Goal: Information Seeking & Learning: Learn about a topic

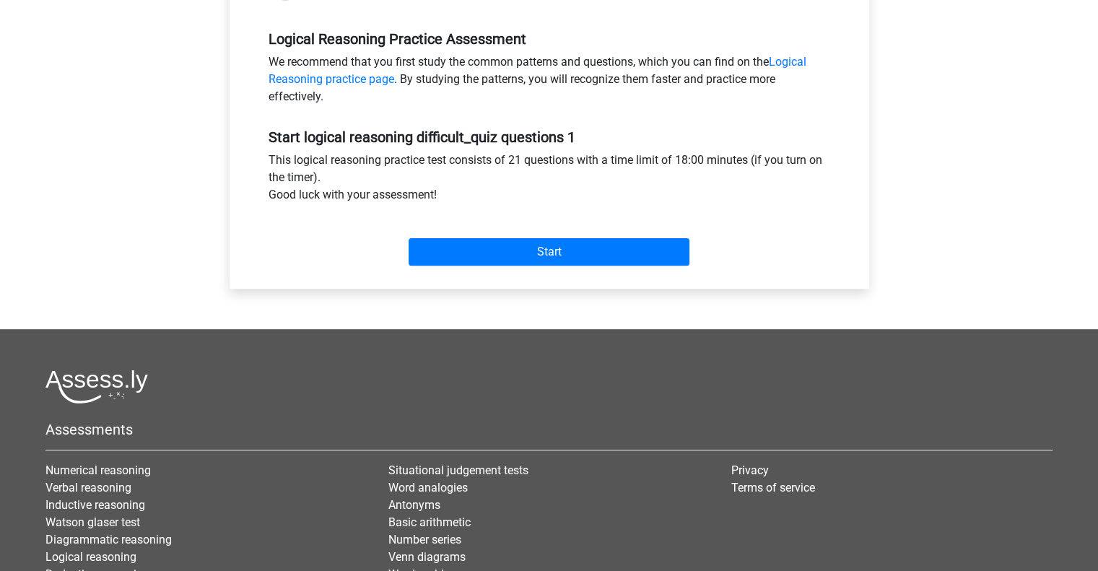
scroll to position [445, 0]
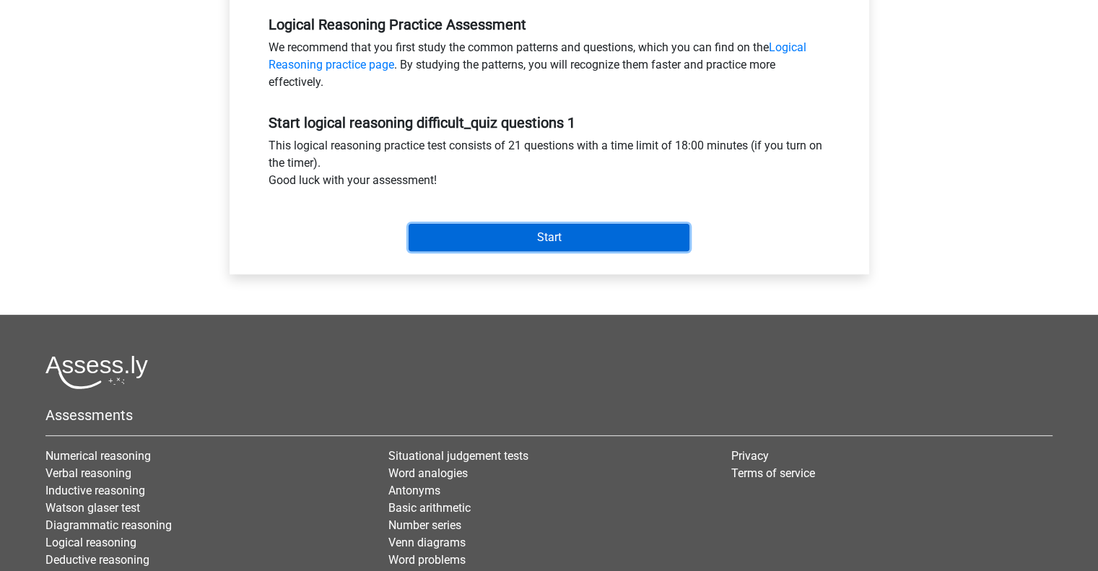
click at [527, 239] on input "Start" at bounding box center [549, 237] width 281 height 27
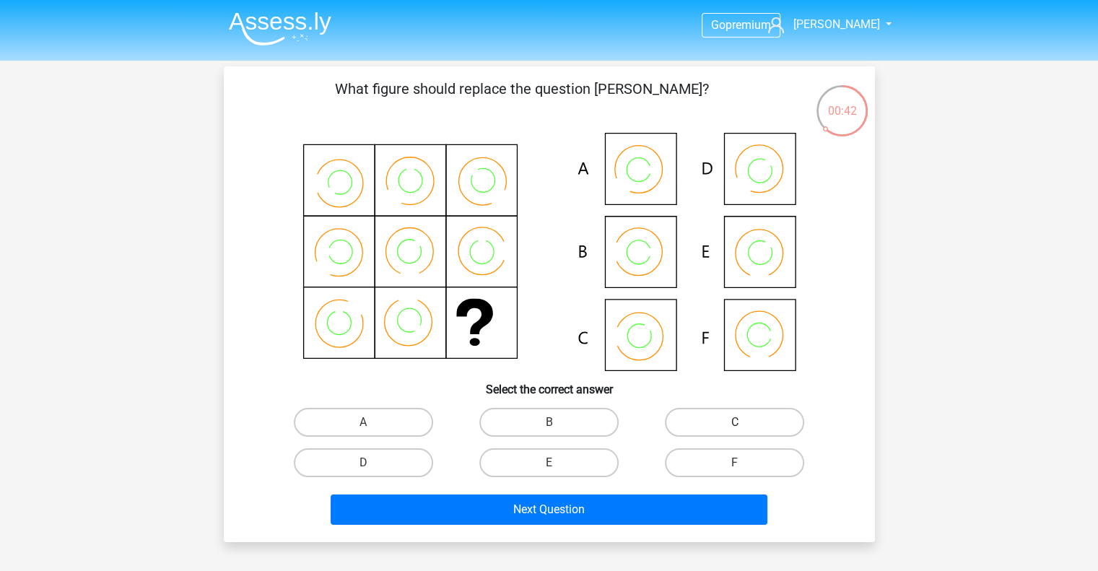
click at [730, 418] on label "C" at bounding box center [734, 422] width 139 height 29
click at [735, 422] on input "C" at bounding box center [739, 426] width 9 height 9
radio input "true"
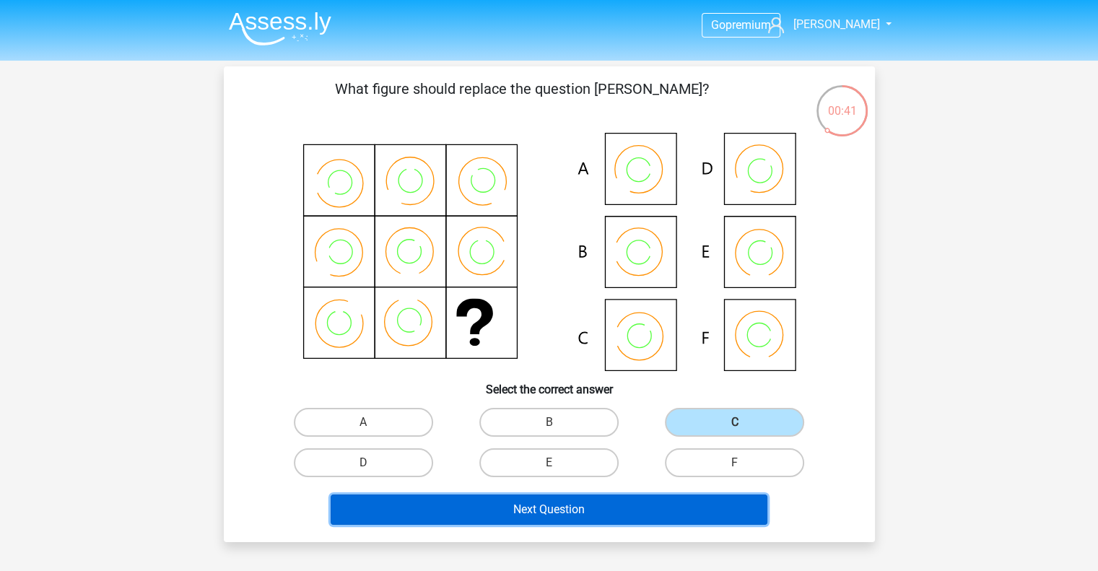
click at [636, 510] on button "Next Question" at bounding box center [549, 509] width 437 height 30
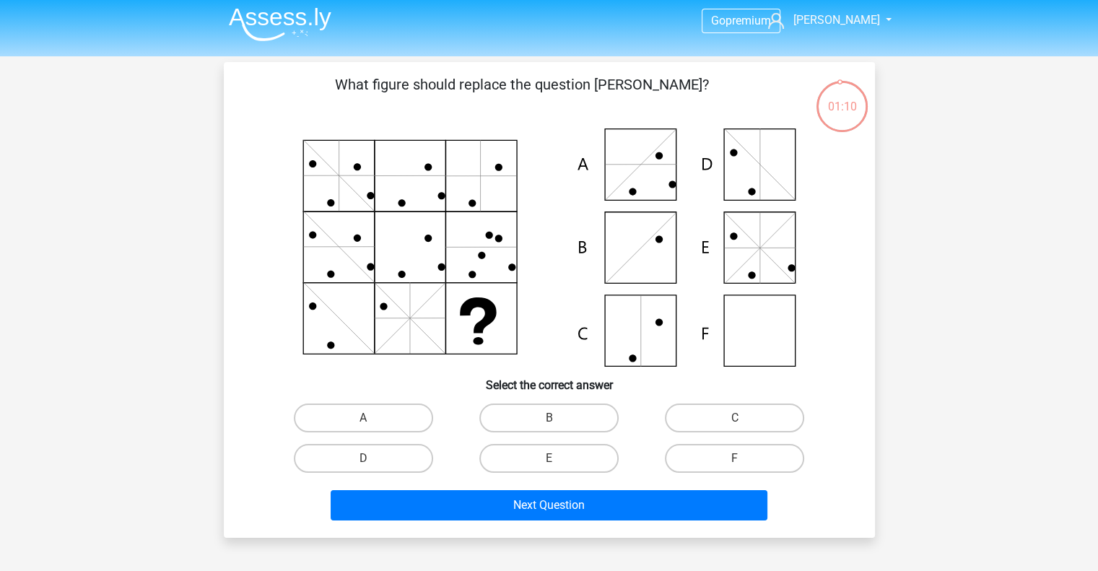
scroll to position [5, 0]
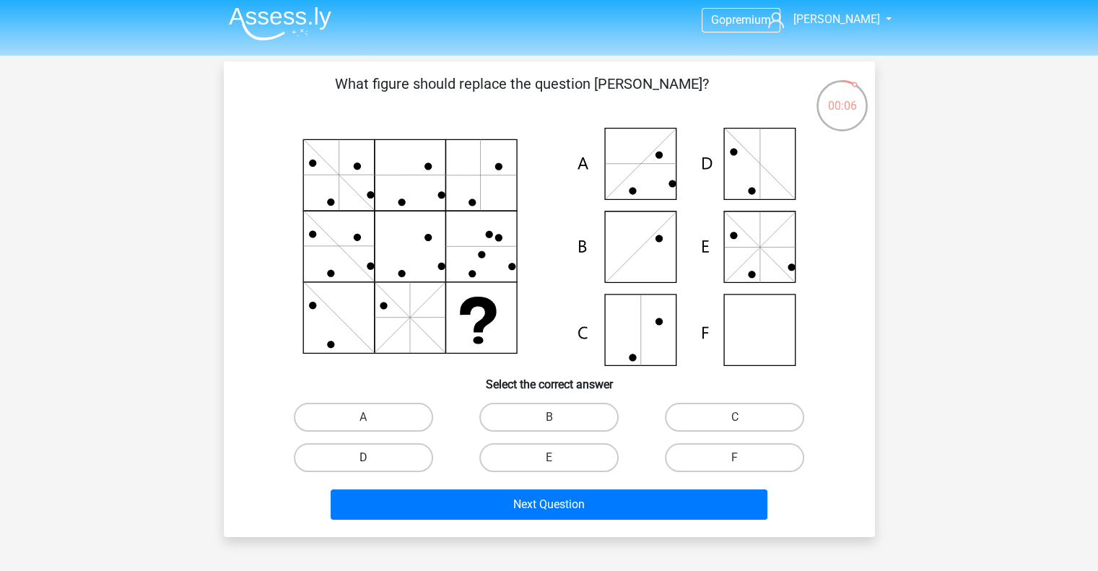
click at [369, 468] on label "D" at bounding box center [363, 457] width 139 height 29
click at [369, 467] on input "D" at bounding box center [367, 462] width 9 height 9
radio input "true"
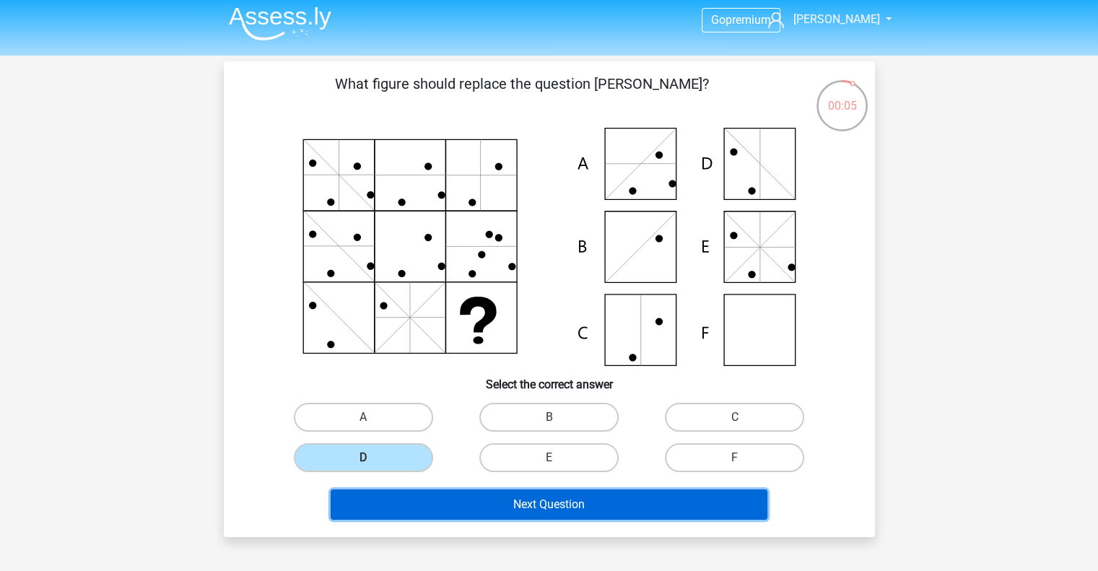
click at [482, 507] on button "Next Question" at bounding box center [549, 504] width 437 height 30
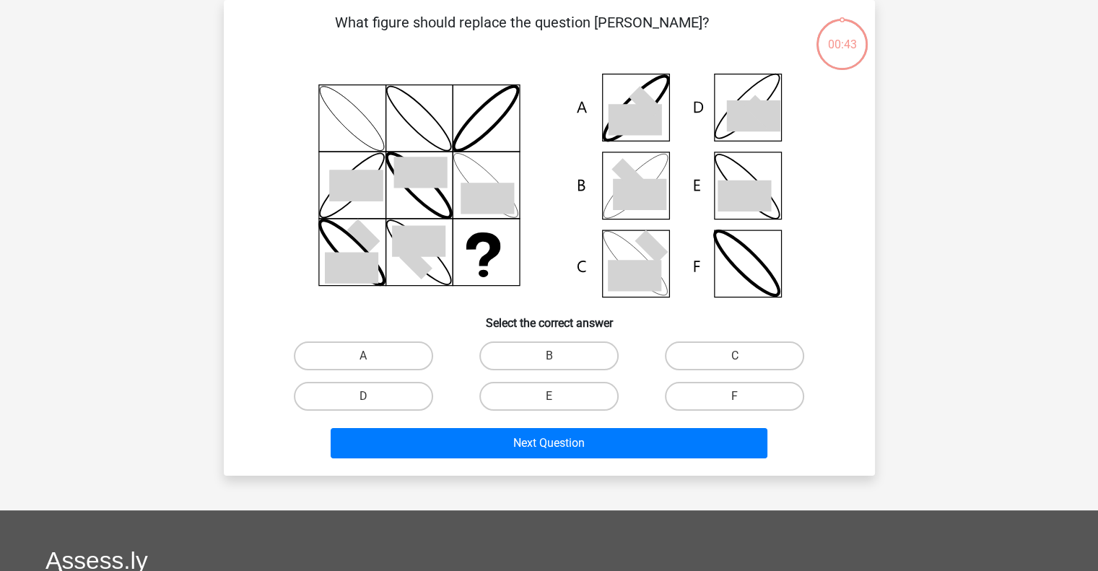
scroll to position [36, 0]
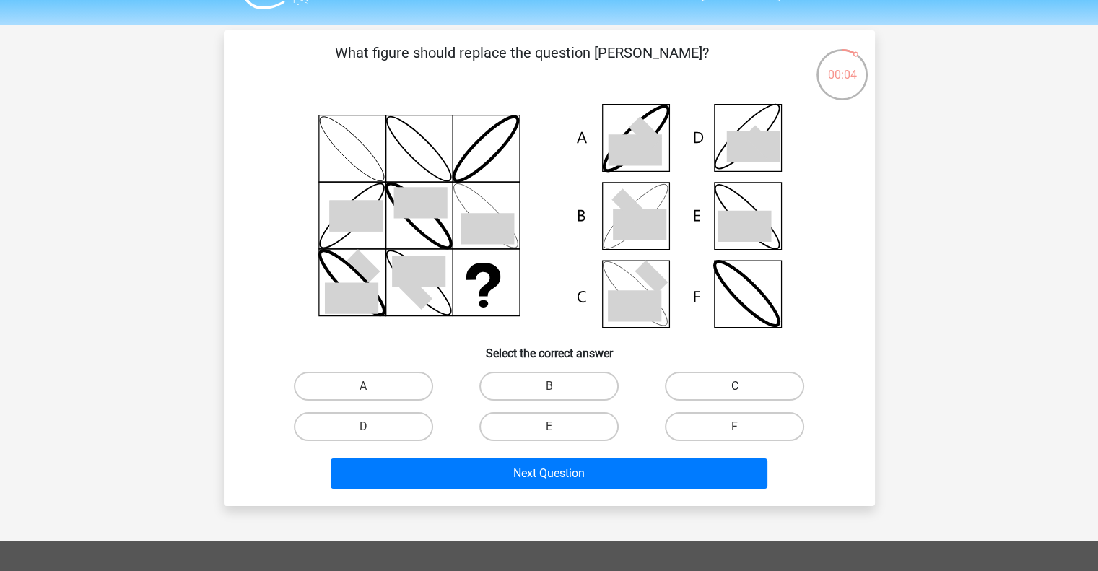
click at [722, 384] on label "C" at bounding box center [734, 386] width 139 height 29
click at [735, 386] on input "C" at bounding box center [739, 390] width 9 height 9
radio input "true"
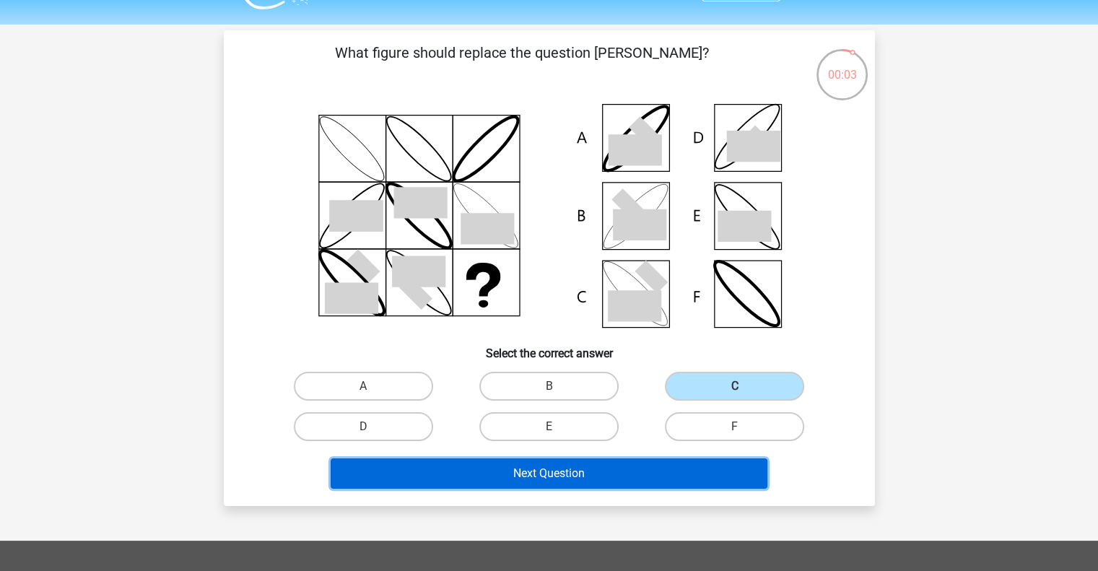
click at [658, 473] on button "Next Question" at bounding box center [549, 473] width 437 height 30
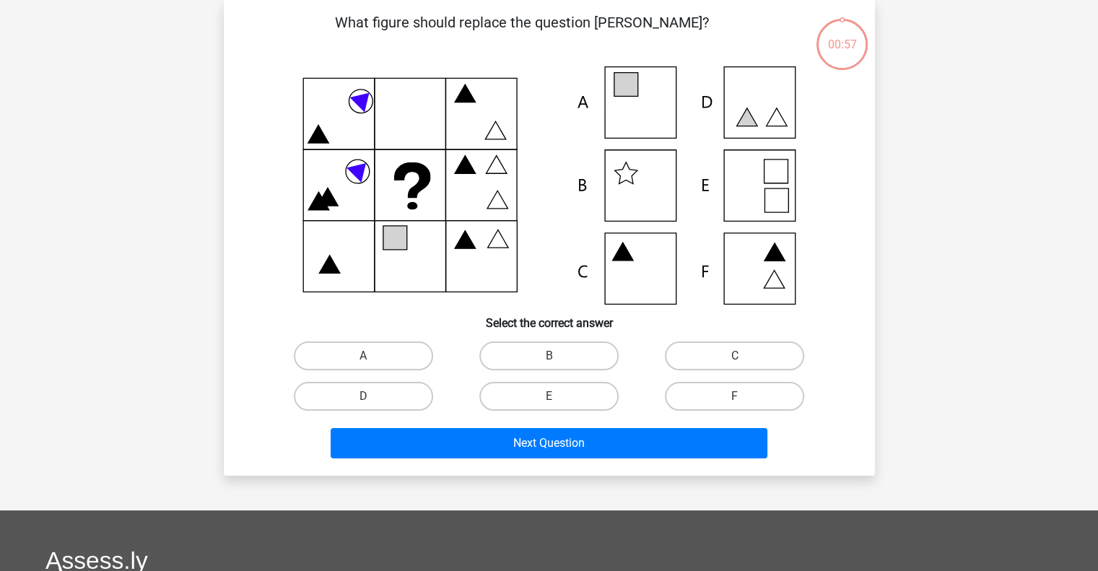
scroll to position [33, 0]
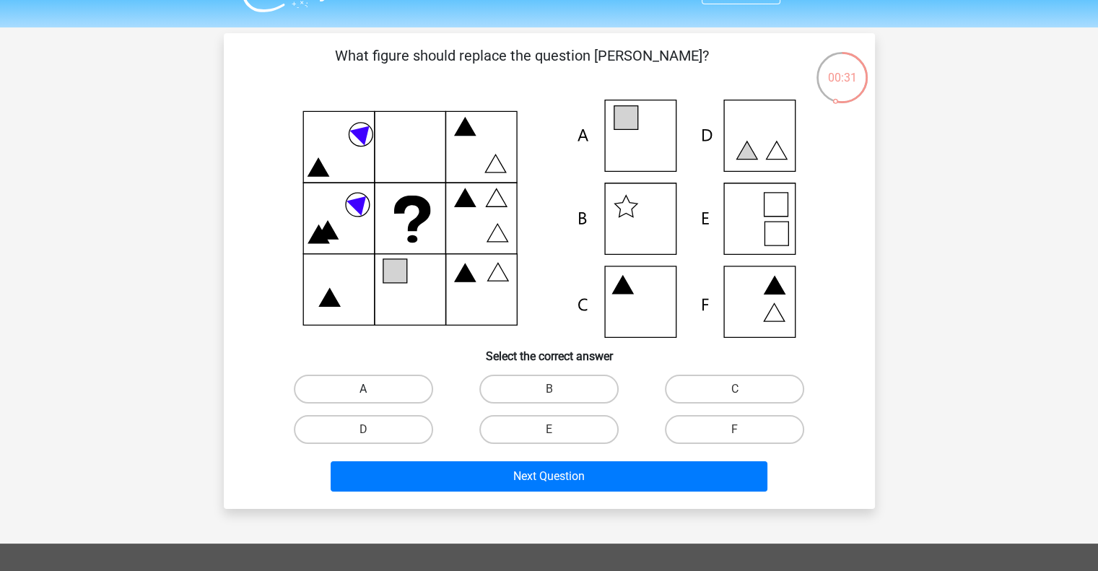
click at [389, 392] on label "A" at bounding box center [363, 389] width 139 height 29
click at [372, 392] on input "A" at bounding box center [367, 393] width 9 height 9
radio input "true"
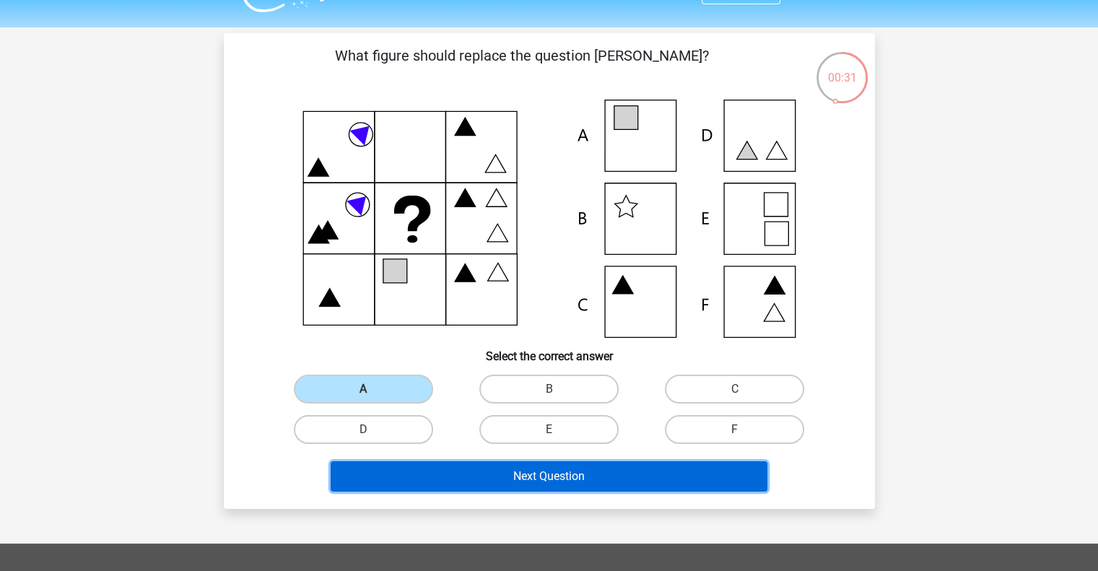
click at [517, 484] on button "Next Question" at bounding box center [549, 476] width 437 height 30
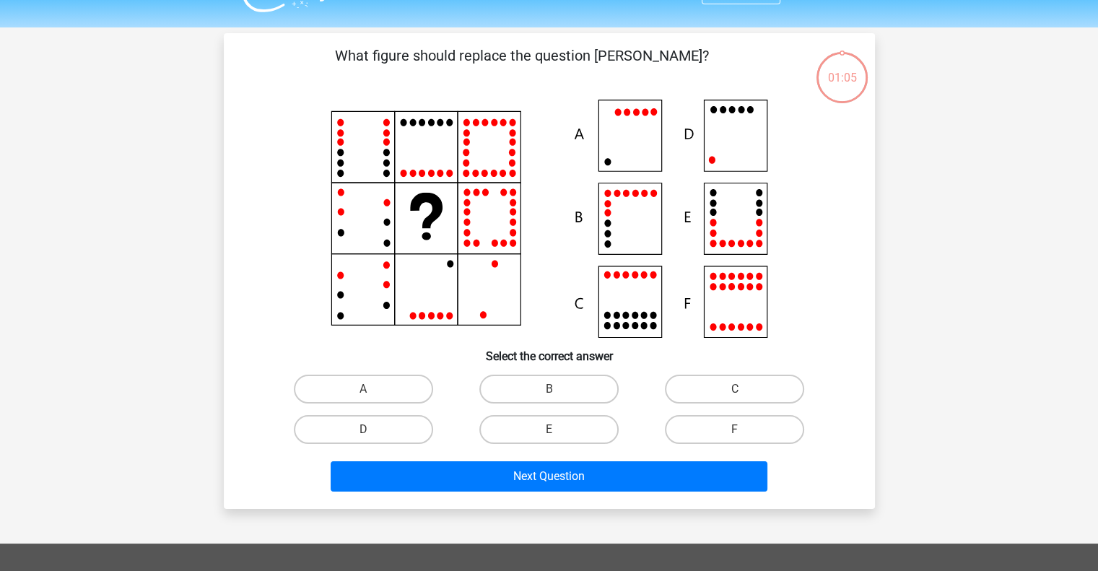
scroll to position [66, 0]
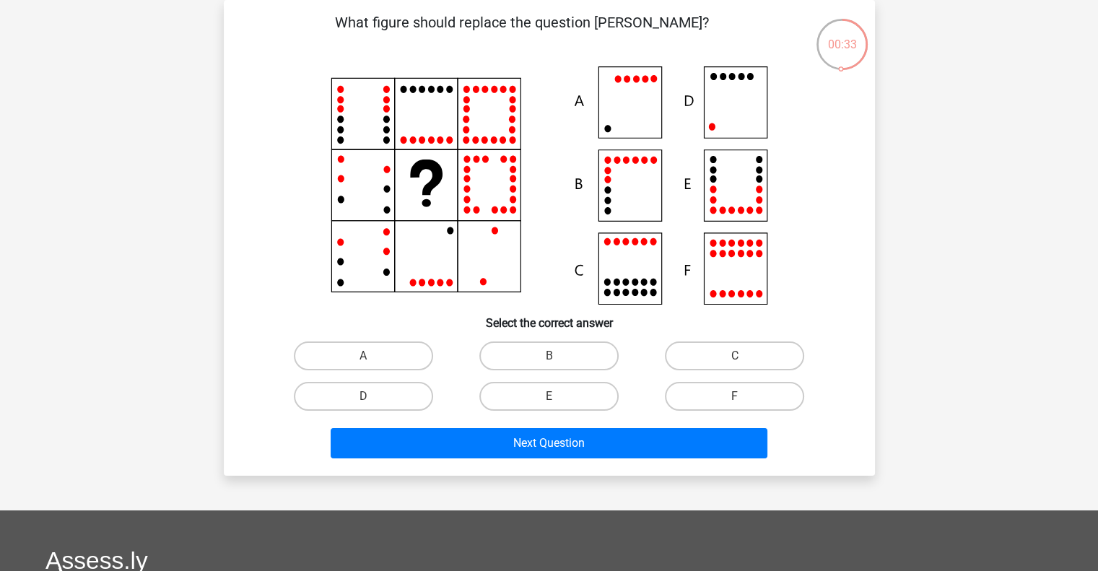
click at [744, 121] on icon at bounding box center [549, 185] width 582 height 238
click at [396, 407] on label "D" at bounding box center [363, 396] width 139 height 29
click at [372, 406] on input "D" at bounding box center [367, 400] width 9 height 9
radio input "true"
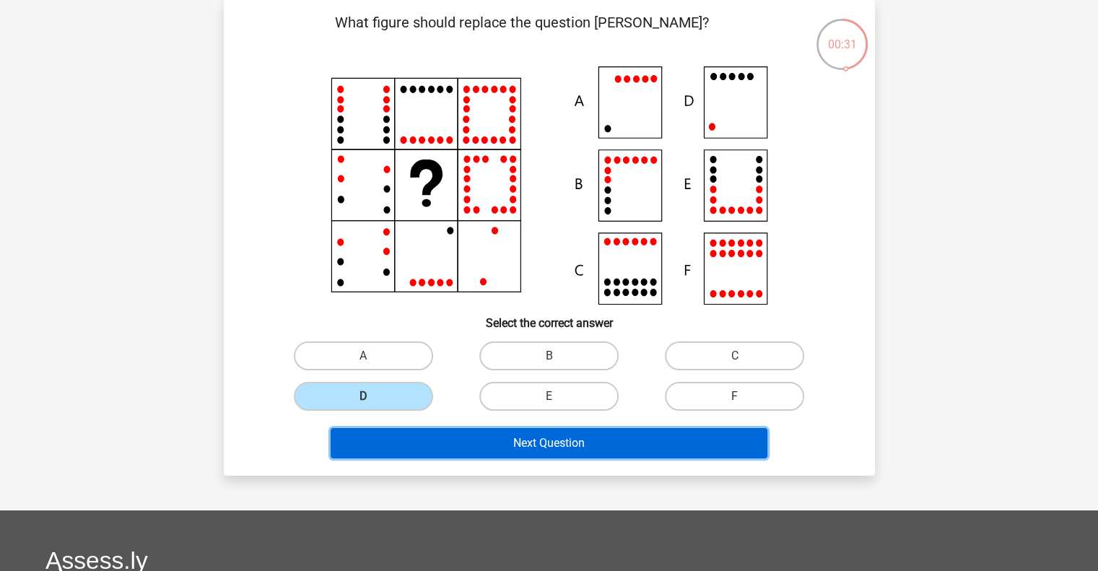
click at [483, 437] on button "Next Question" at bounding box center [549, 443] width 437 height 30
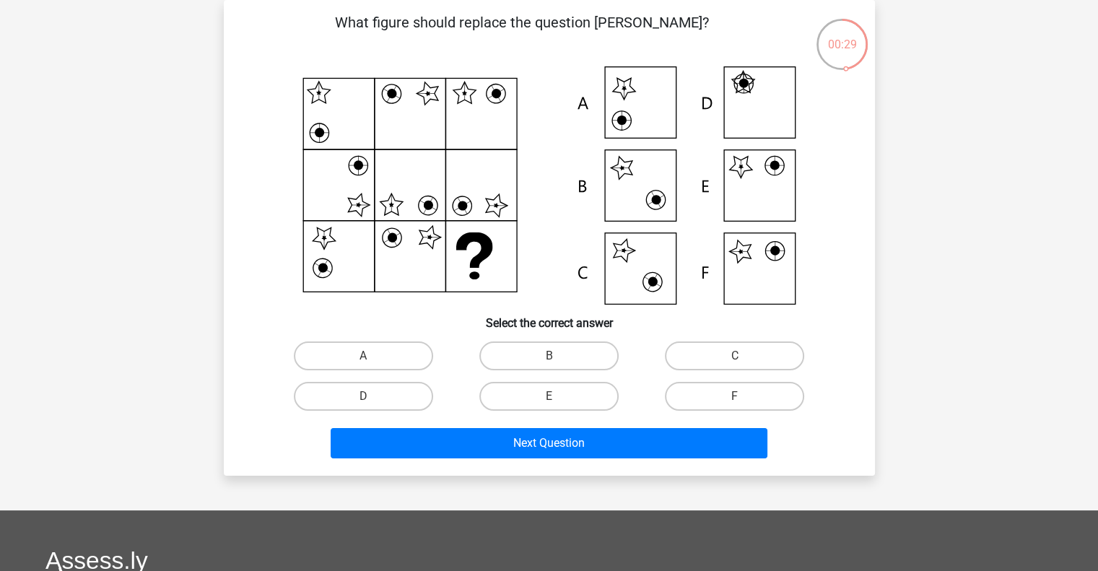
click at [572, 411] on div "E" at bounding box center [548, 396] width 185 height 40
click at [566, 402] on label "E" at bounding box center [548, 396] width 139 height 29
click at [558, 402] on input "E" at bounding box center [553, 400] width 9 height 9
radio input "true"
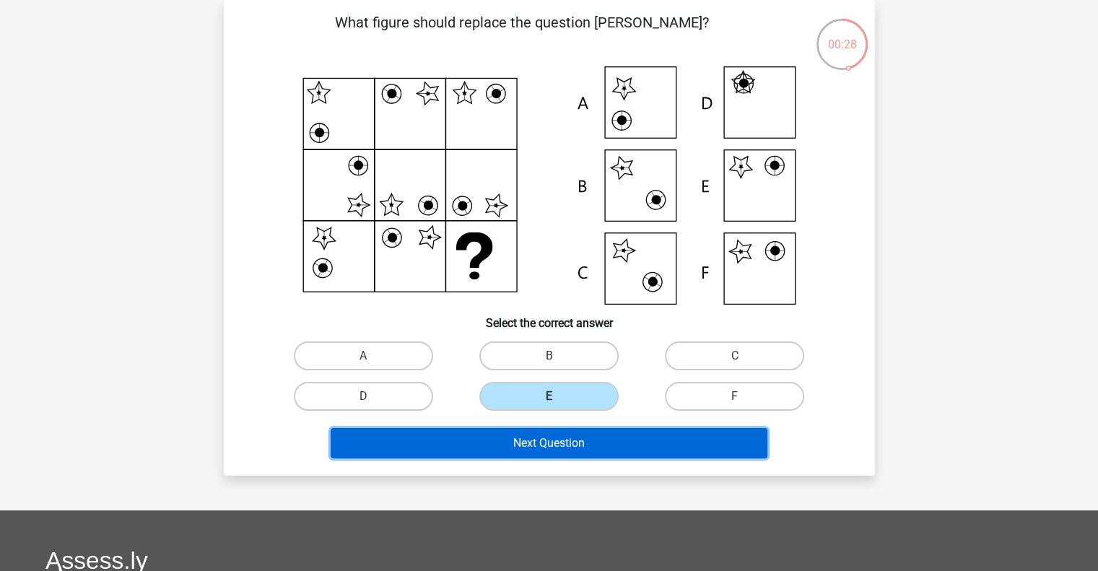
click at [585, 432] on button "Next Question" at bounding box center [549, 443] width 437 height 30
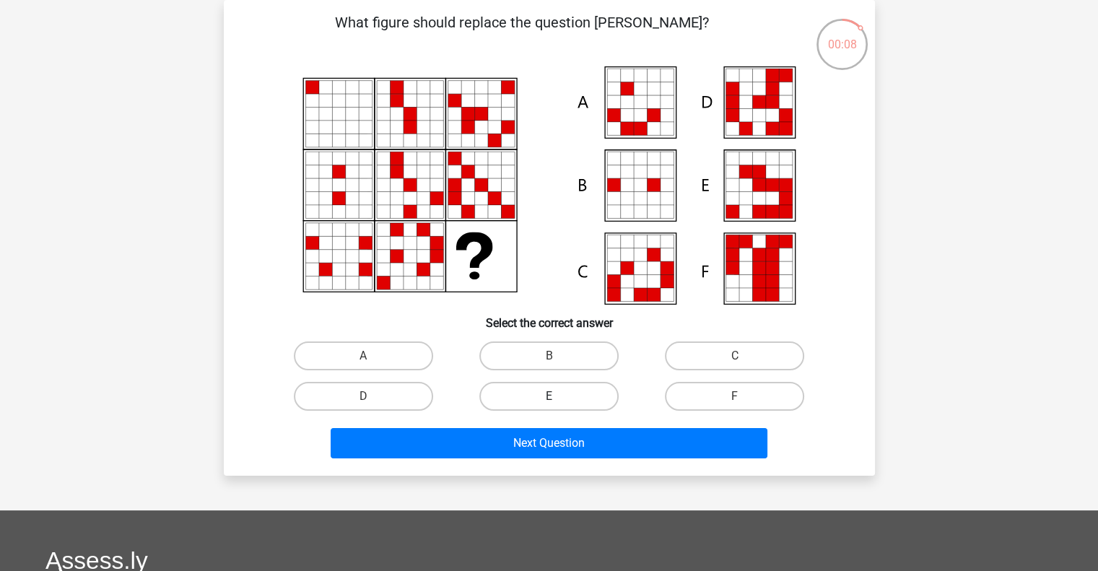
click at [572, 395] on label "E" at bounding box center [548, 396] width 139 height 29
click at [558, 396] on input "E" at bounding box center [553, 400] width 9 height 9
radio input "true"
click at [610, 458] on div "Next Question" at bounding box center [549, 446] width 557 height 36
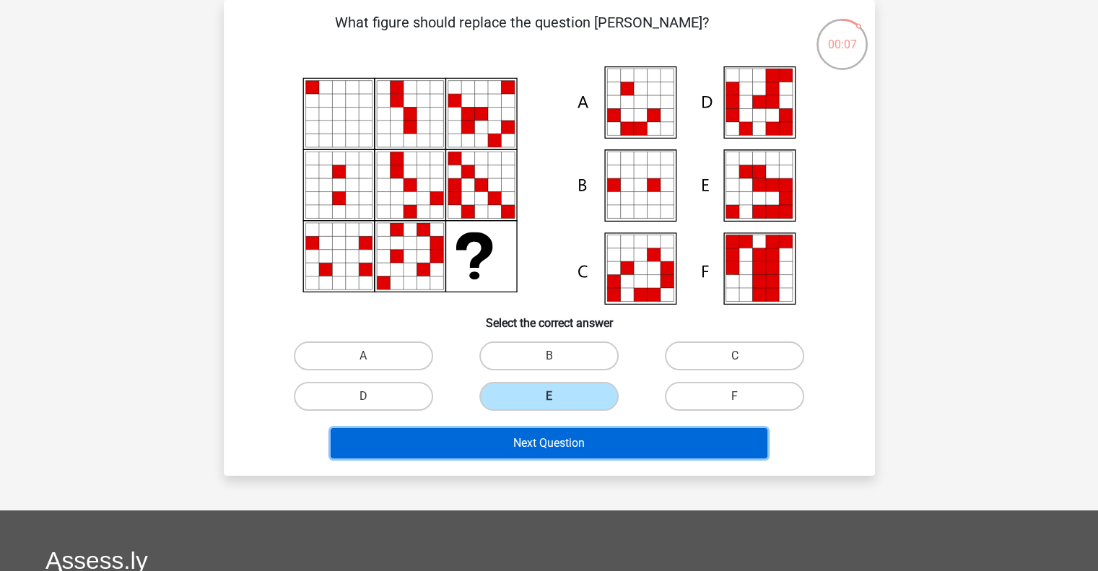
click at [601, 453] on button "Next Question" at bounding box center [549, 443] width 437 height 30
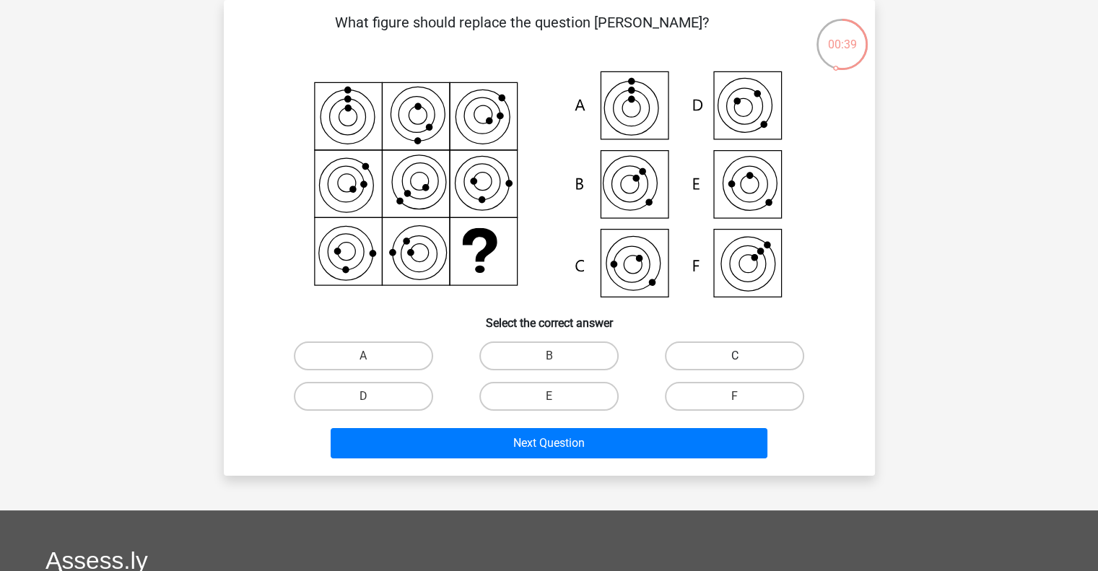
click at [725, 344] on label "C" at bounding box center [734, 355] width 139 height 29
click at [735, 356] on input "C" at bounding box center [739, 360] width 9 height 9
radio input "true"
click at [651, 461] on div "Next Question" at bounding box center [549, 446] width 557 height 36
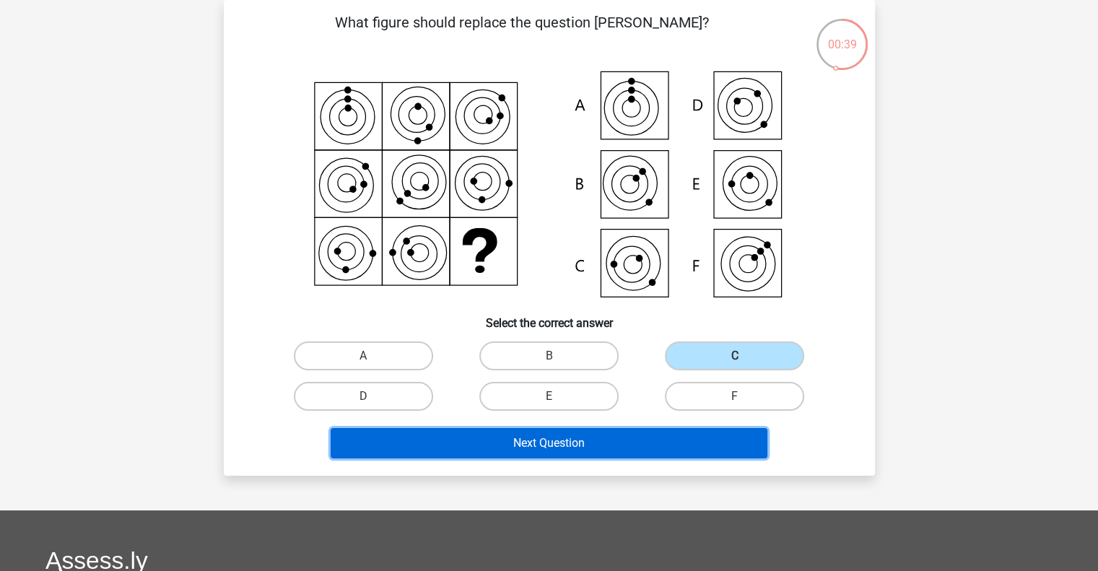
click at [620, 445] on button "Next Question" at bounding box center [549, 443] width 437 height 30
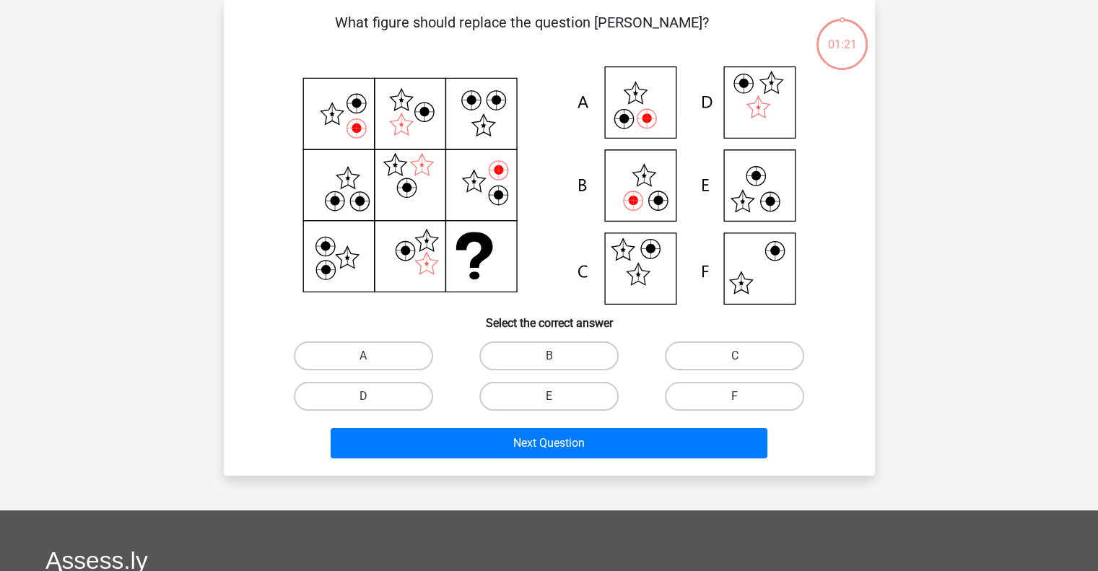
scroll to position [45, 0]
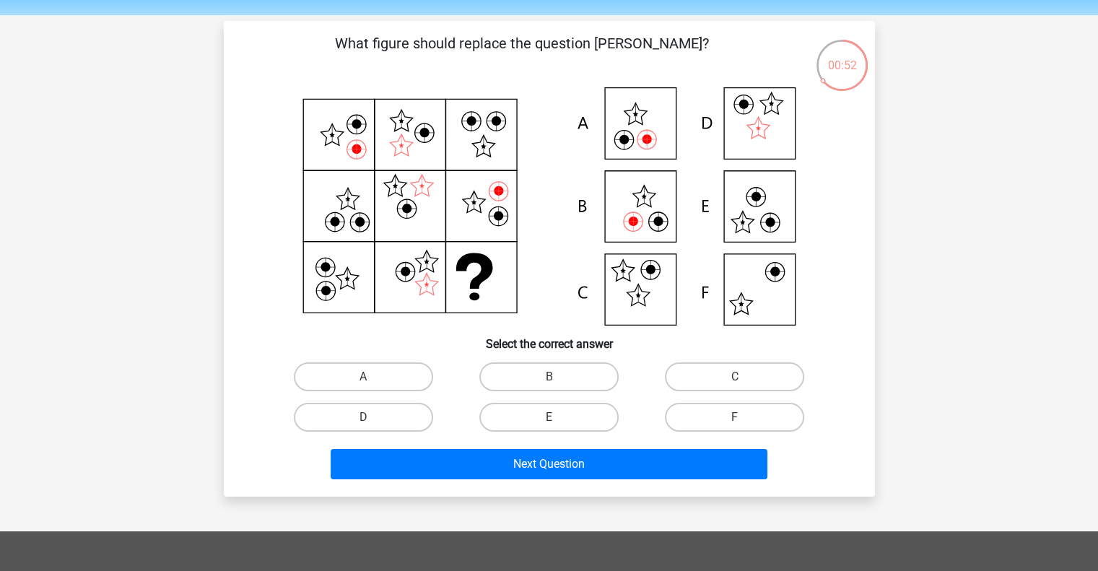
click at [377, 392] on div "A" at bounding box center [363, 377] width 185 height 40
click at [377, 380] on label "A" at bounding box center [363, 376] width 139 height 29
click at [372, 380] on input "A" at bounding box center [367, 381] width 9 height 9
radio input "true"
click at [572, 490] on div "What figure should replace the question mark? Select the correct answer A" at bounding box center [549, 259] width 651 height 476
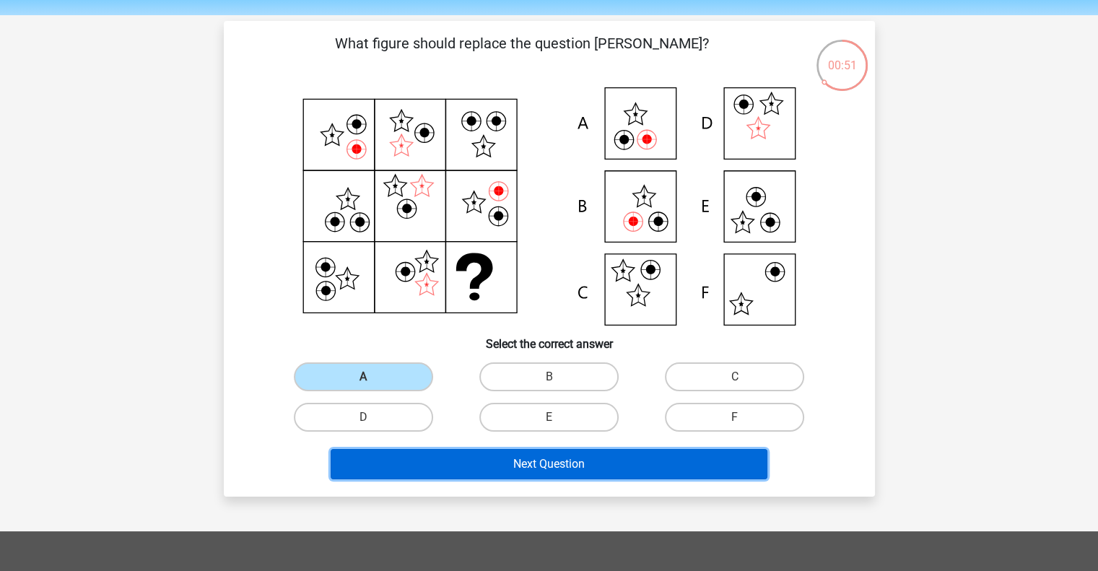
click at [563, 474] on button "Next Question" at bounding box center [549, 464] width 437 height 30
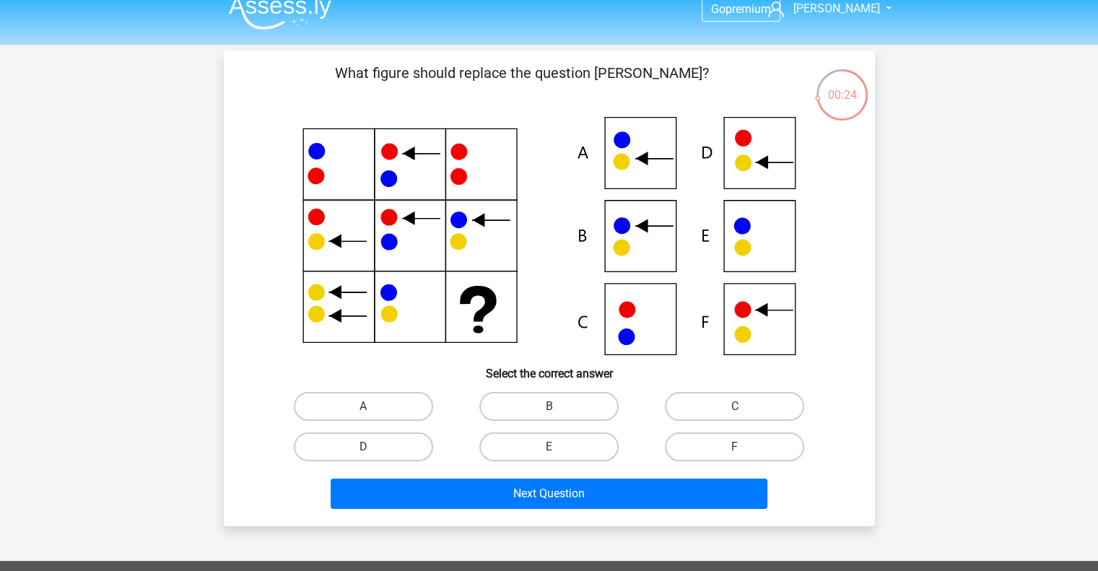
scroll to position [22, 0]
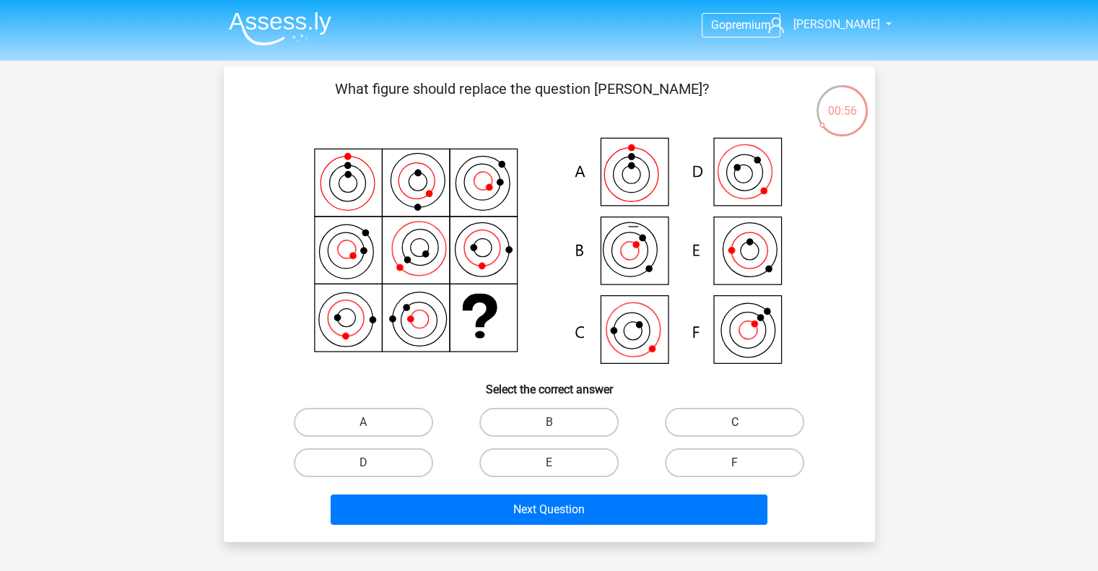
click at [748, 425] on label "C" at bounding box center [734, 422] width 139 height 29
click at [744, 425] on input "C" at bounding box center [739, 426] width 9 height 9
radio input "true"
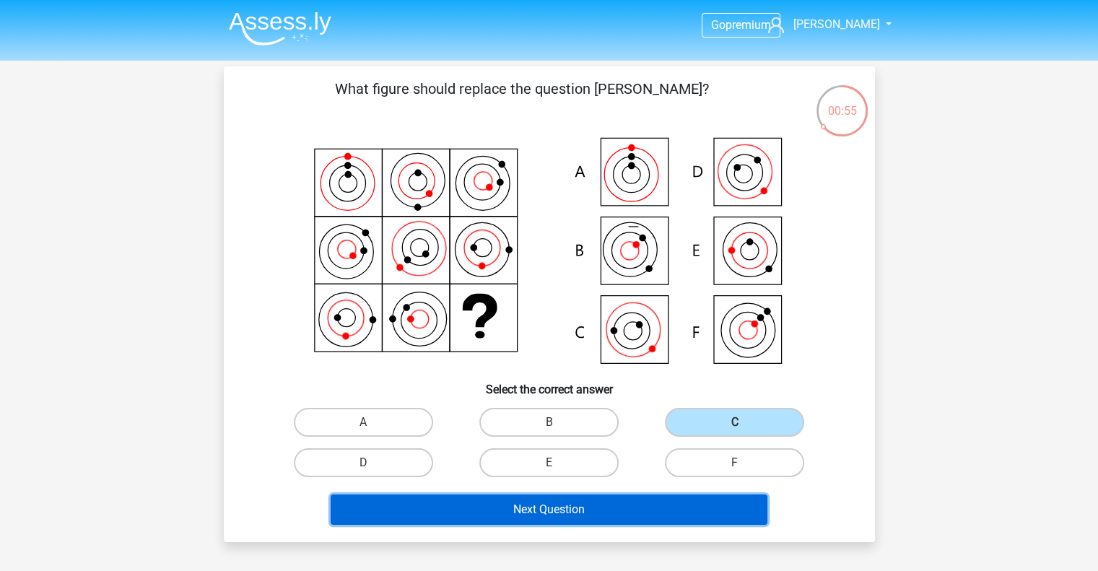
click at [621, 515] on button "Next Question" at bounding box center [549, 509] width 437 height 30
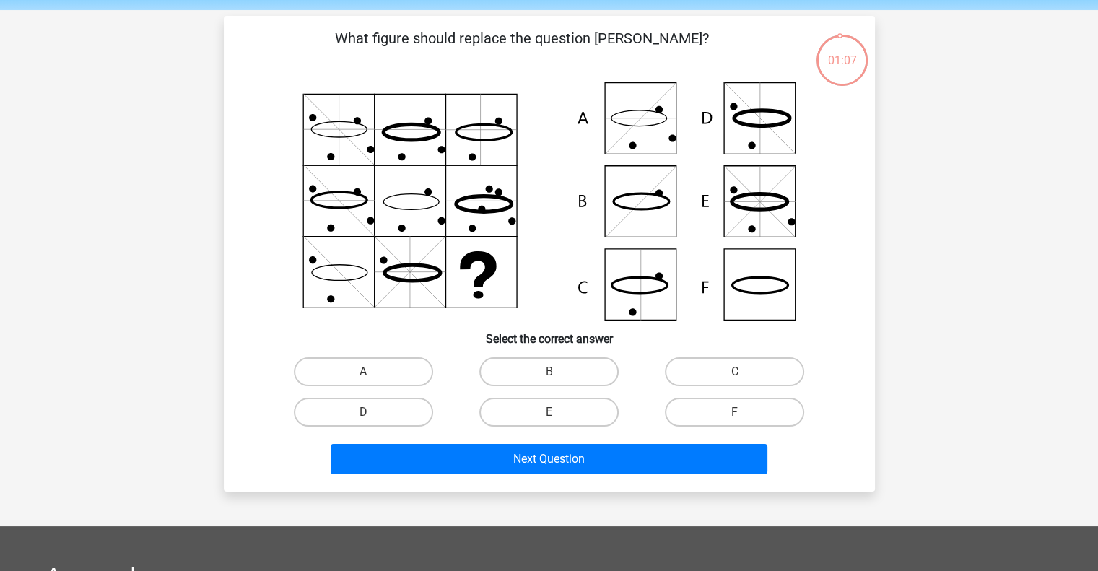
scroll to position [50, 0]
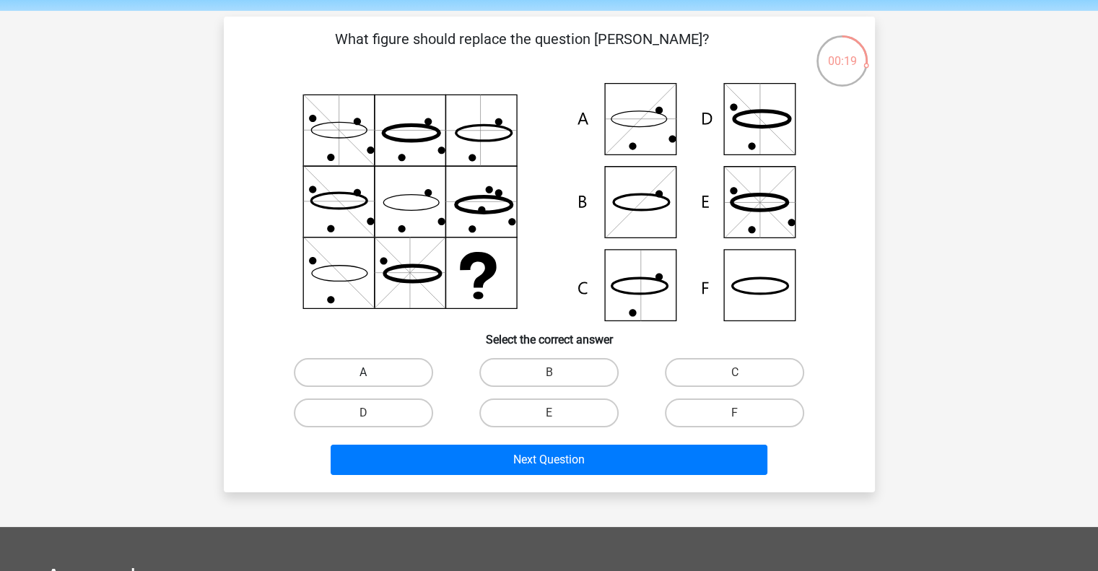
click at [367, 369] on label "A" at bounding box center [363, 372] width 139 height 29
click at [367, 372] on input "A" at bounding box center [367, 376] width 9 height 9
radio input "true"
click at [538, 492] on div "Go premium [PERSON_NAME] [EMAIL_ADDRESS][DOMAIN_NAME]" at bounding box center [549, 429] width 1098 height 958
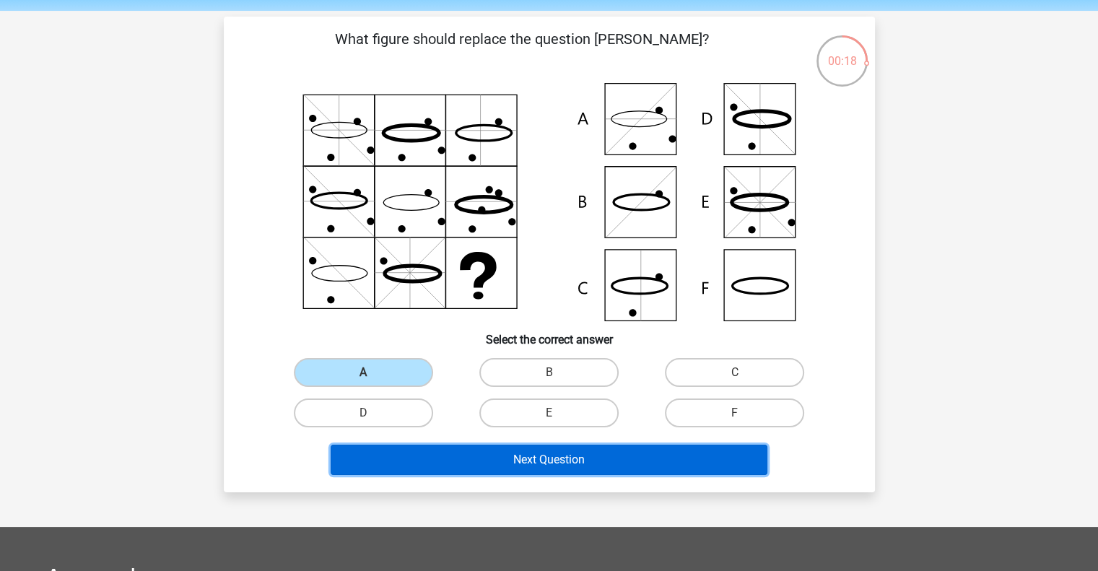
click at [533, 453] on button "Next Question" at bounding box center [549, 460] width 437 height 30
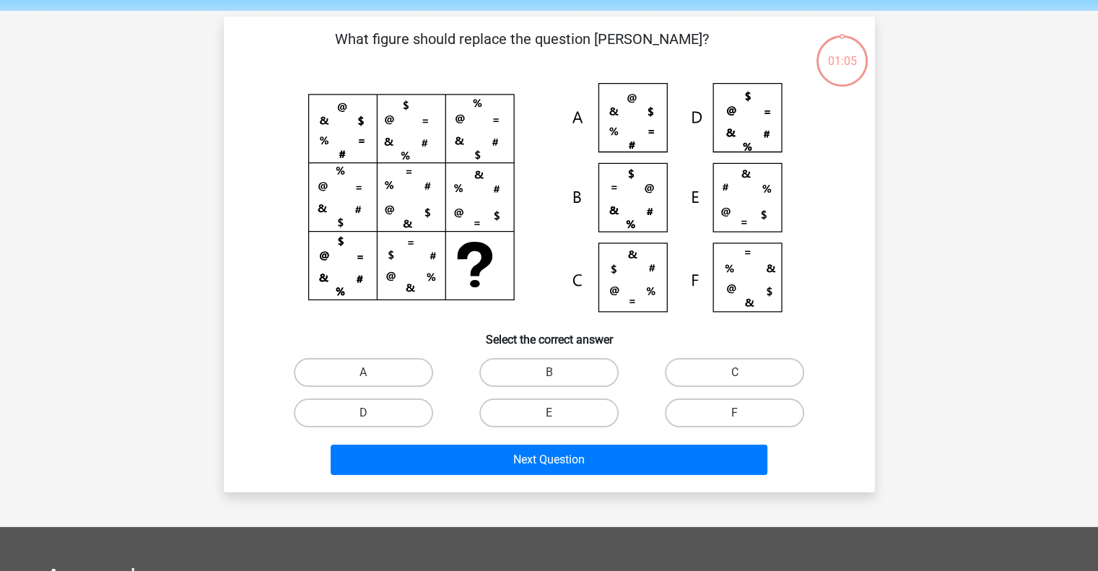
scroll to position [66, 0]
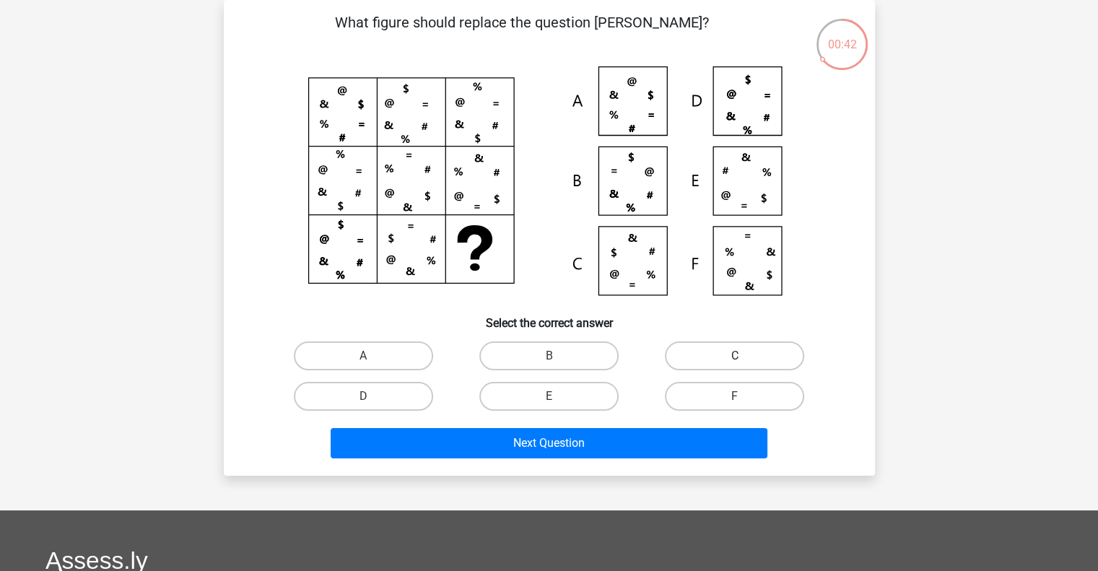
click at [712, 362] on label "C" at bounding box center [734, 355] width 139 height 29
click at [735, 362] on input "C" at bounding box center [739, 360] width 9 height 9
radio input "true"
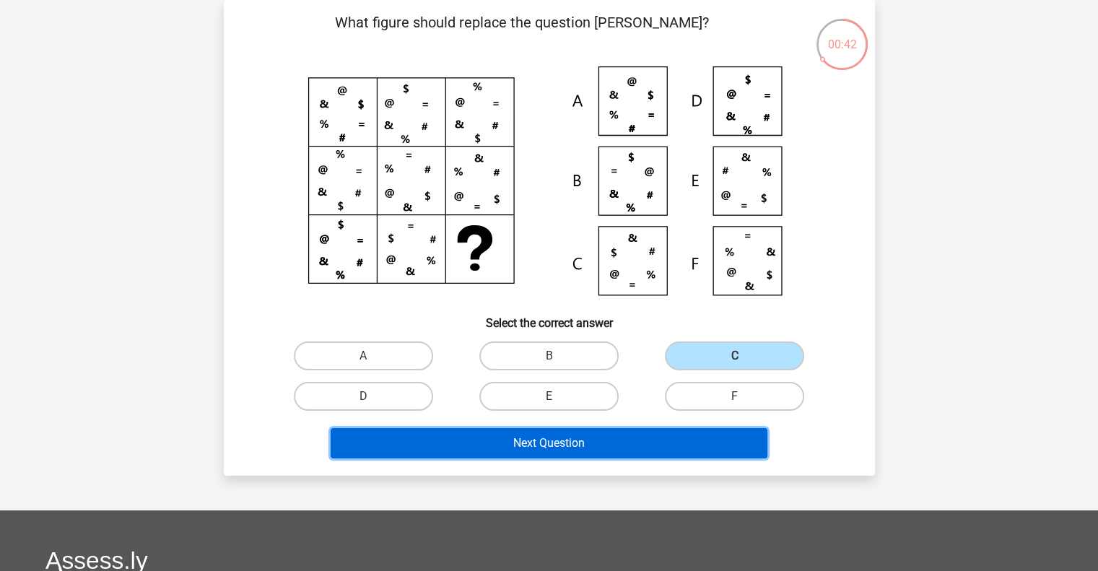
click at [667, 430] on button "Next Question" at bounding box center [549, 443] width 437 height 30
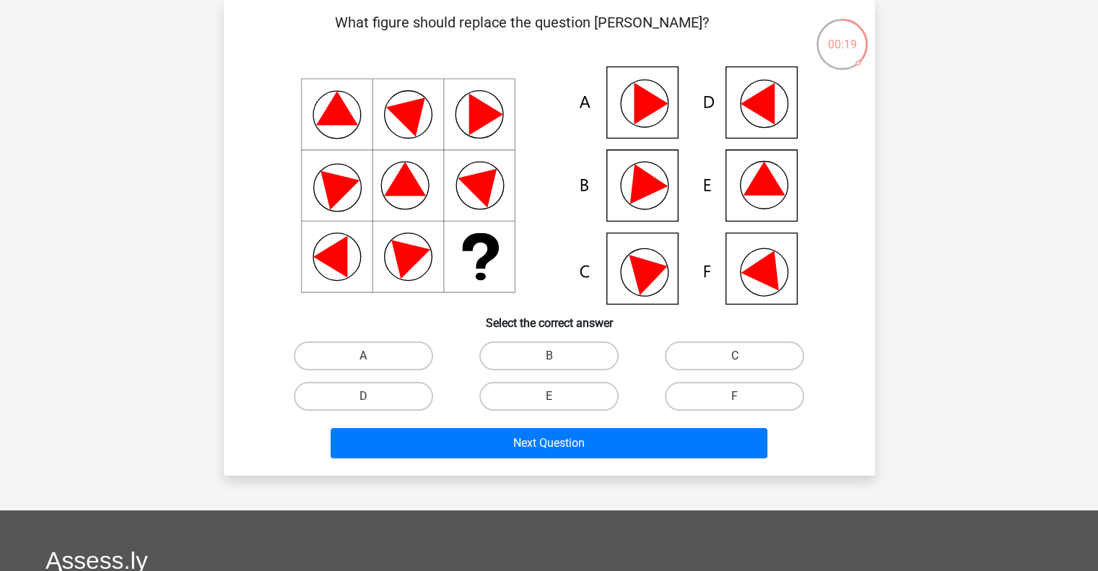
click at [759, 185] on icon at bounding box center [764, 179] width 42 height 34
click at [564, 392] on label "E" at bounding box center [548, 396] width 139 height 29
click at [558, 396] on input "E" at bounding box center [553, 400] width 9 height 9
radio input "true"
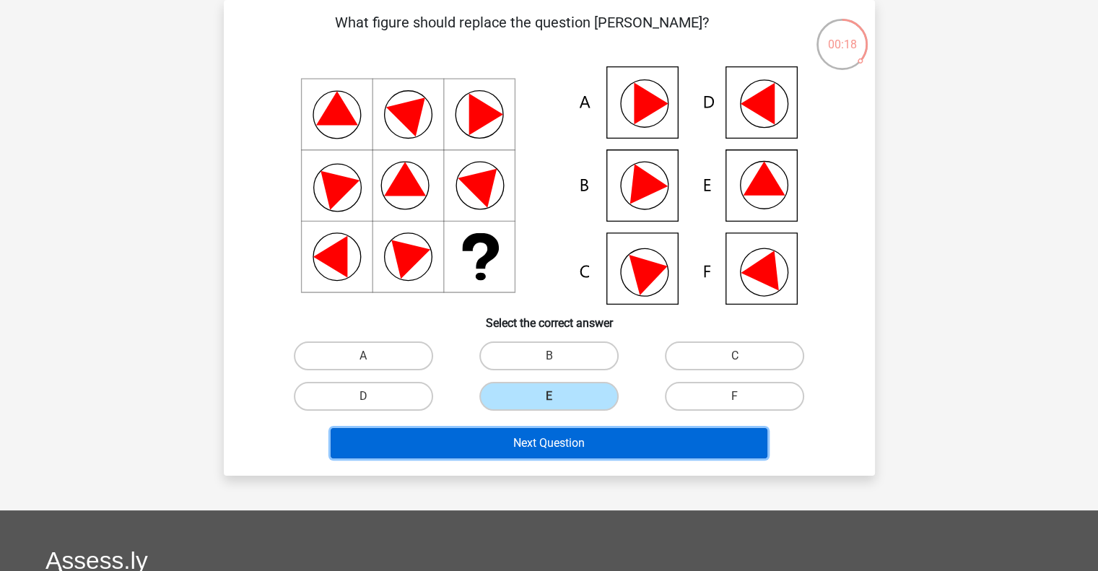
click at [592, 436] on button "Next Question" at bounding box center [549, 443] width 437 height 30
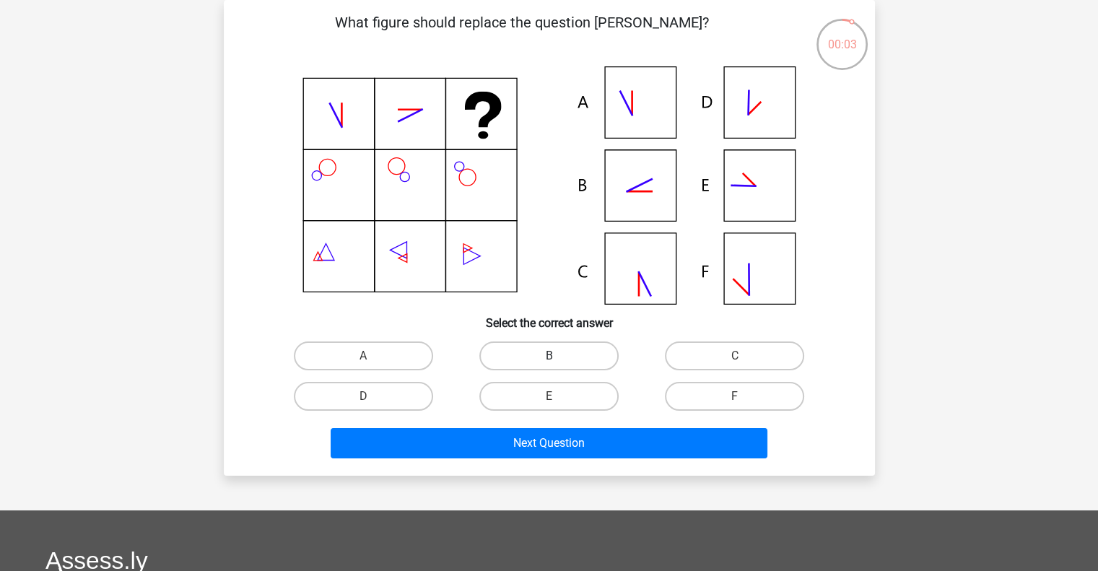
click at [545, 359] on label "B" at bounding box center [548, 355] width 139 height 29
click at [549, 359] on input "B" at bounding box center [553, 360] width 9 height 9
radio input "true"
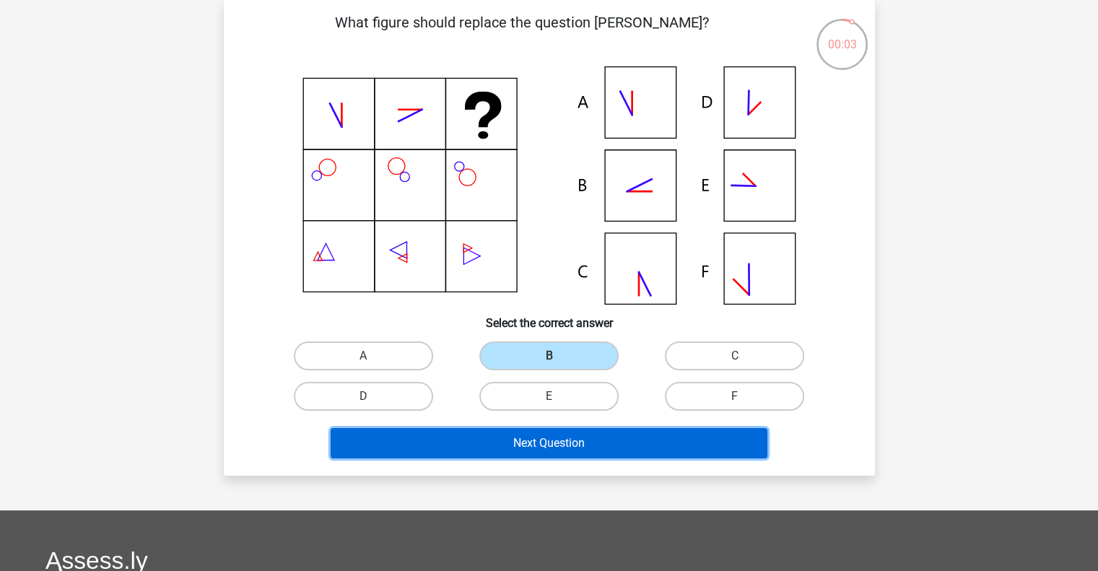
click at [580, 428] on button "Next Question" at bounding box center [549, 443] width 437 height 30
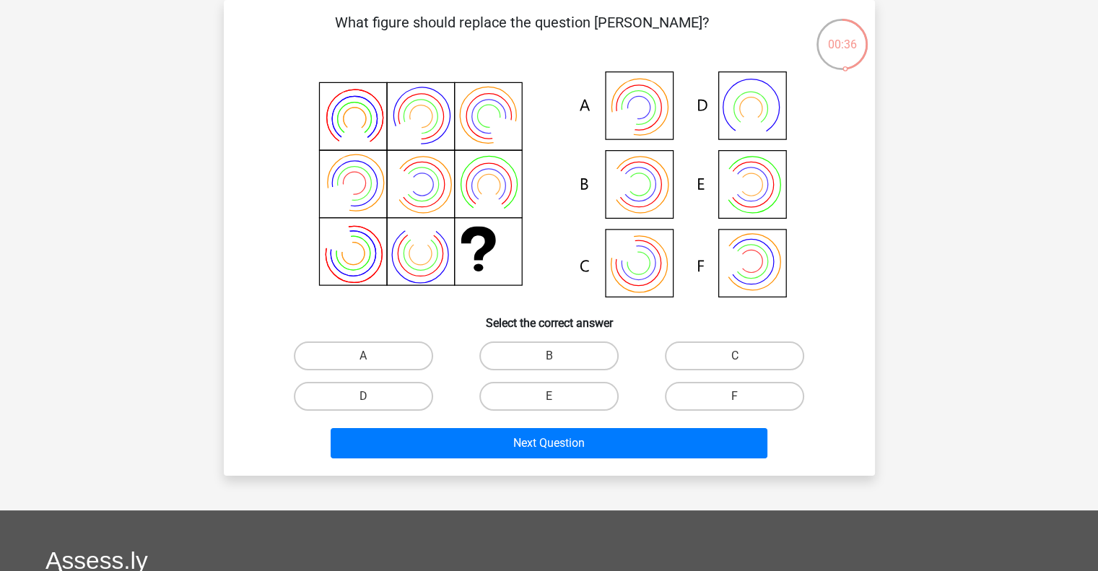
click at [567, 336] on div "B" at bounding box center [548, 356] width 185 height 40
click at [571, 358] on label "B" at bounding box center [548, 355] width 139 height 29
click at [558, 358] on input "B" at bounding box center [553, 360] width 9 height 9
radio input "true"
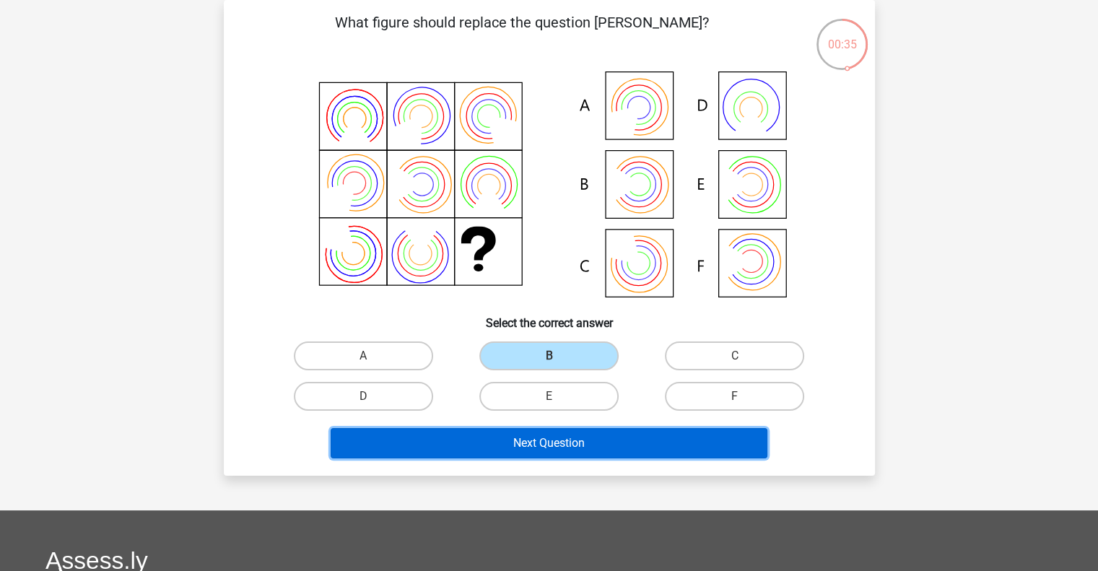
click at [589, 435] on button "Next Question" at bounding box center [549, 443] width 437 height 30
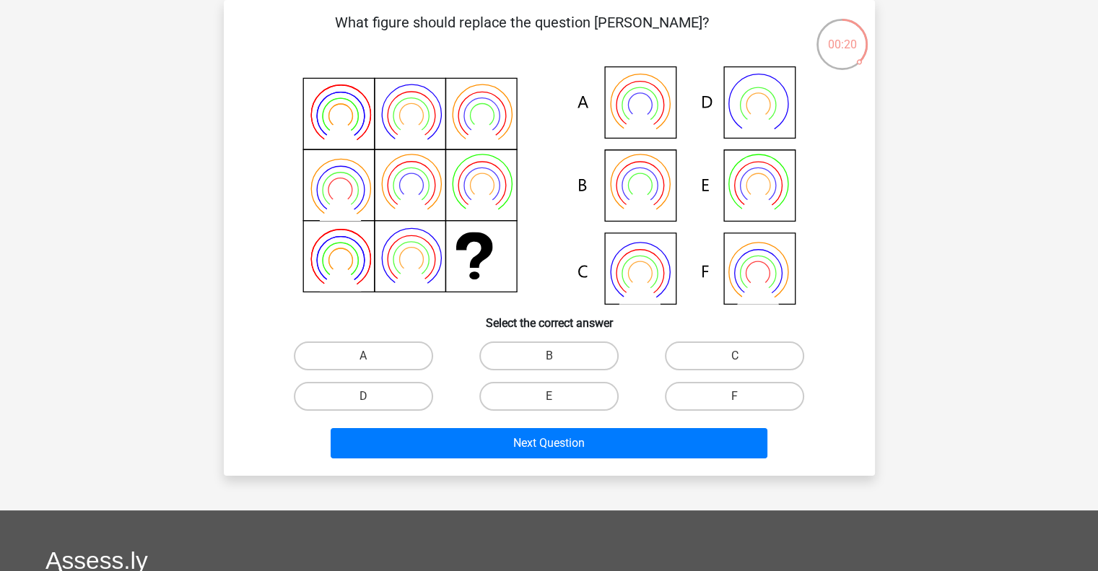
click at [557, 359] on input "B" at bounding box center [553, 360] width 9 height 9
radio input "true"
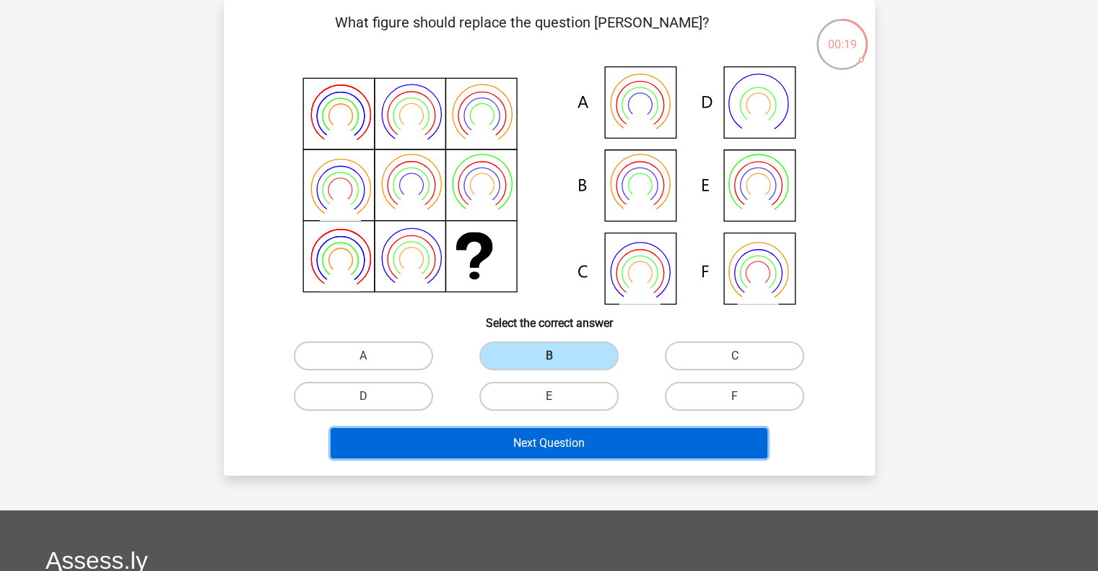
click at [557, 443] on button "Next Question" at bounding box center [549, 443] width 437 height 30
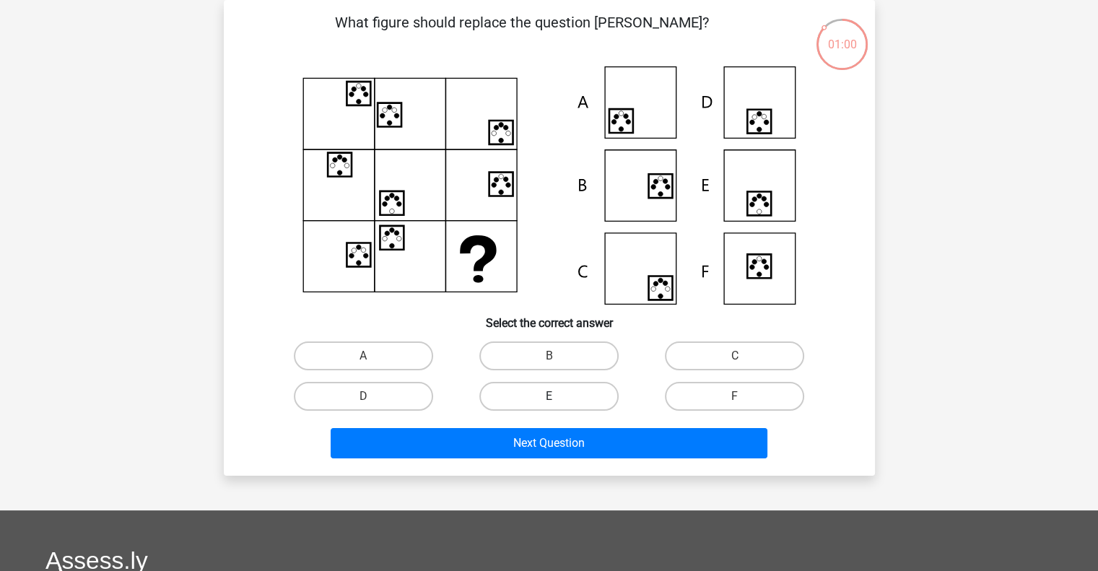
click at [578, 390] on label "E" at bounding box center [548, 396] width 139 height 29
click at [558, 396] on input "E" at bounding box center [553, 400] width 9 height 9
radio input "true"
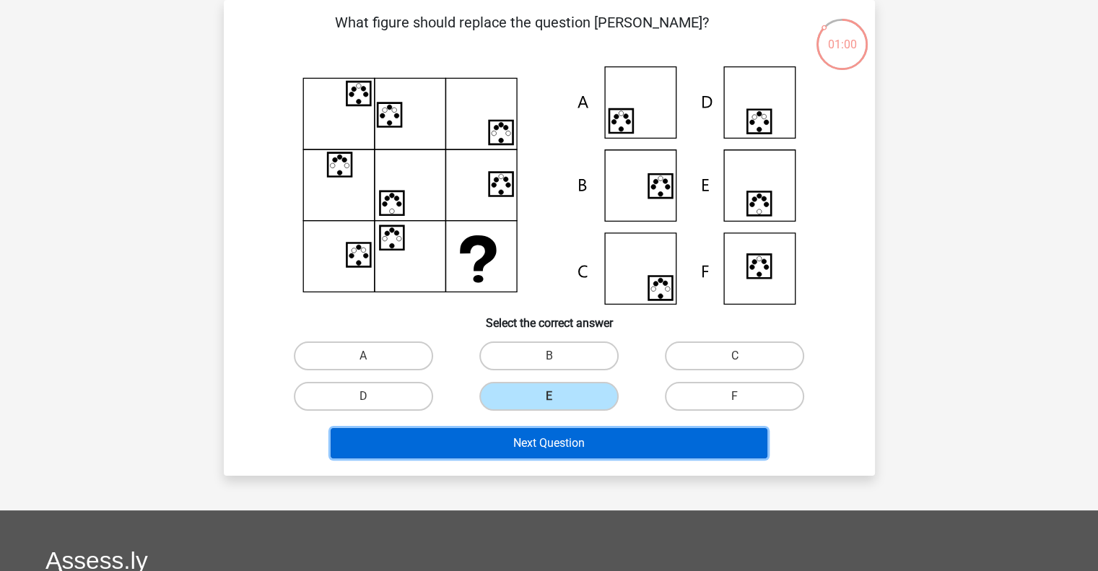
click at [592, 428] on button "Next Question" at bounding box center [549, 443] width 437 height 30
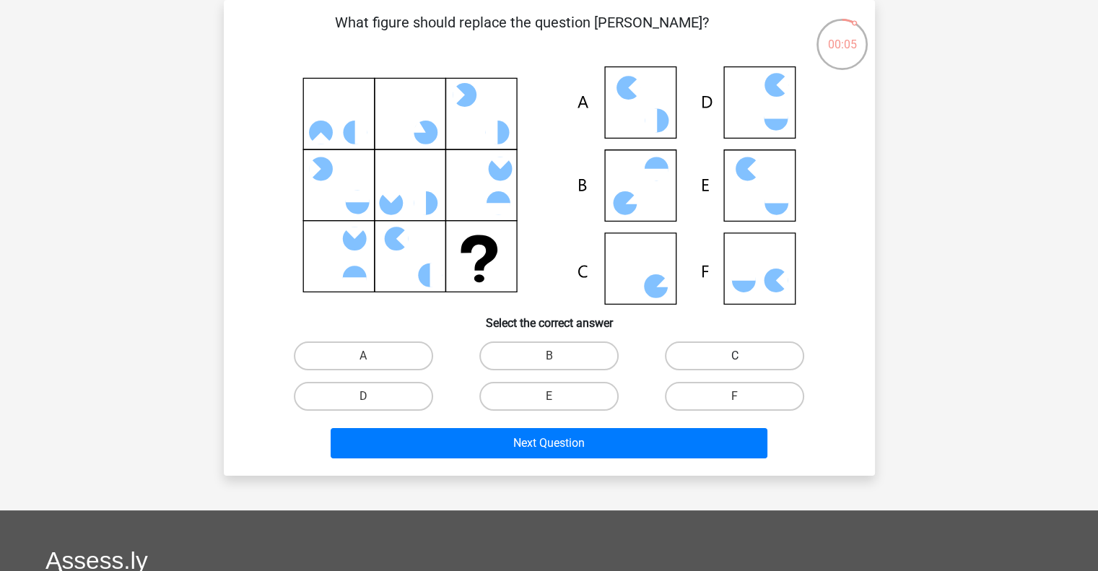
click at [709, 362] on label "C" at bounding box center [734, 355] width 139 height 29
click at [735, 362] on input "C" at bounding box center [739, 360] width 9 height 9
radio input "true"
click at [710, 358] on label "C" at bounding box center [734, 355] width 139 height 29
click at [735, 358] on input "C" at bounding box center [739, 360] width 9 height 9
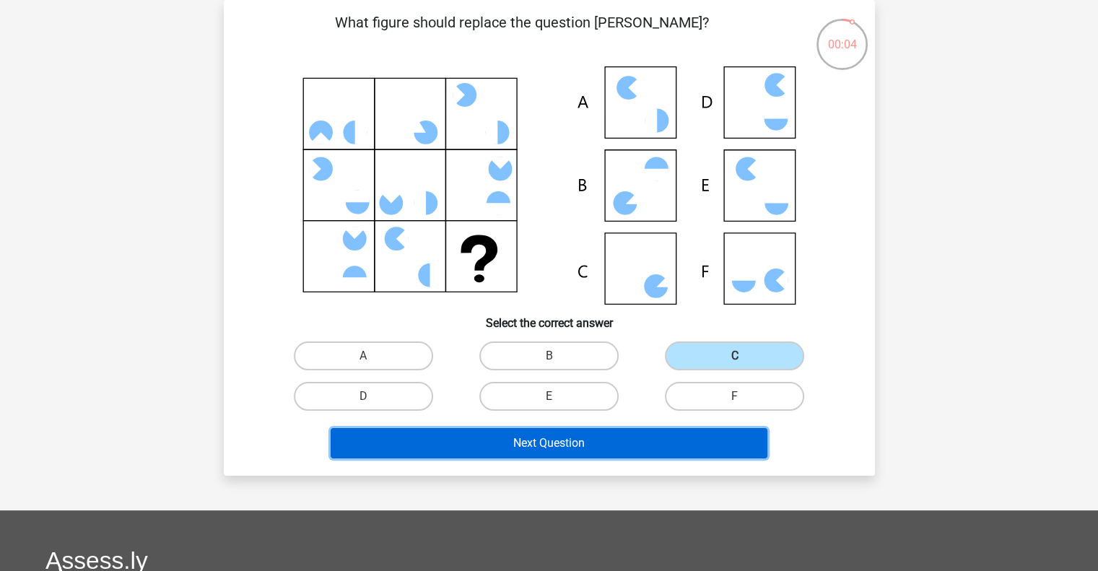
click at [559, 437] on button "Next Question" at bounding box center [549, 443] width 437 height 30
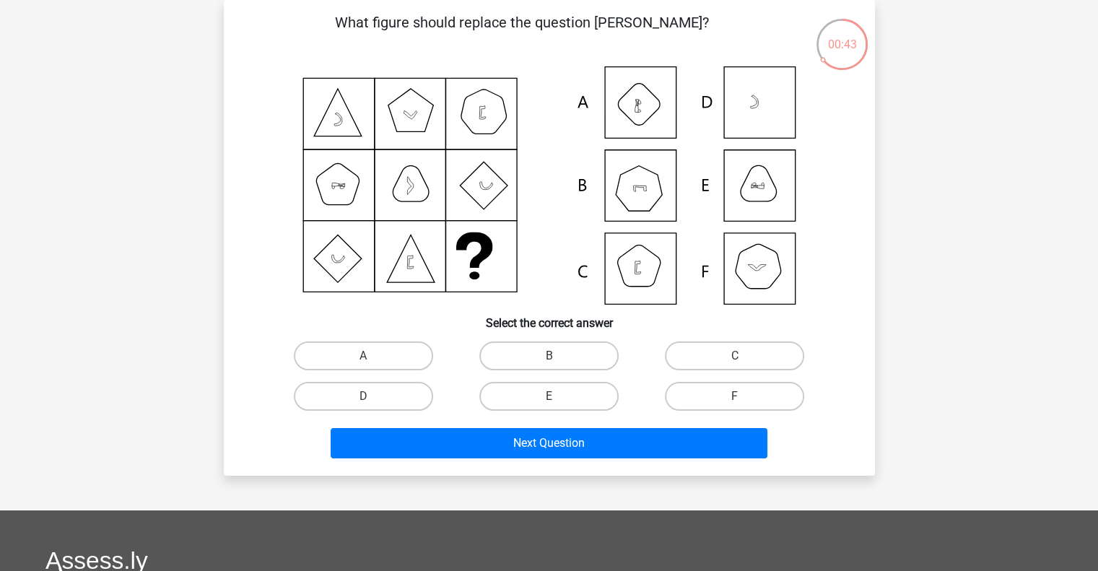
click at [647, 188] on icon at bounding box center [549, 185] width 582 height 238
click at [536, 346] on label "B" at bounding box center [548, 355] width 139 height 29
click at [549, 356] on input "B" at bounding box center [553, 360] width 9 height 9
radio input "true"
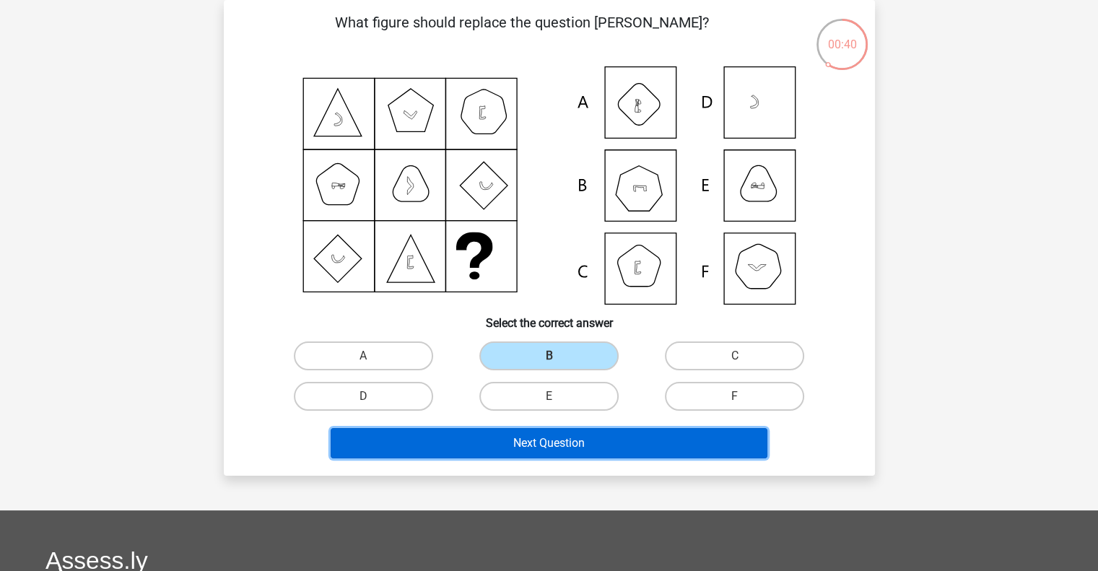
click at [573, 445] on button "Next Question" at bounding box center [549, 443] width 437 height 30
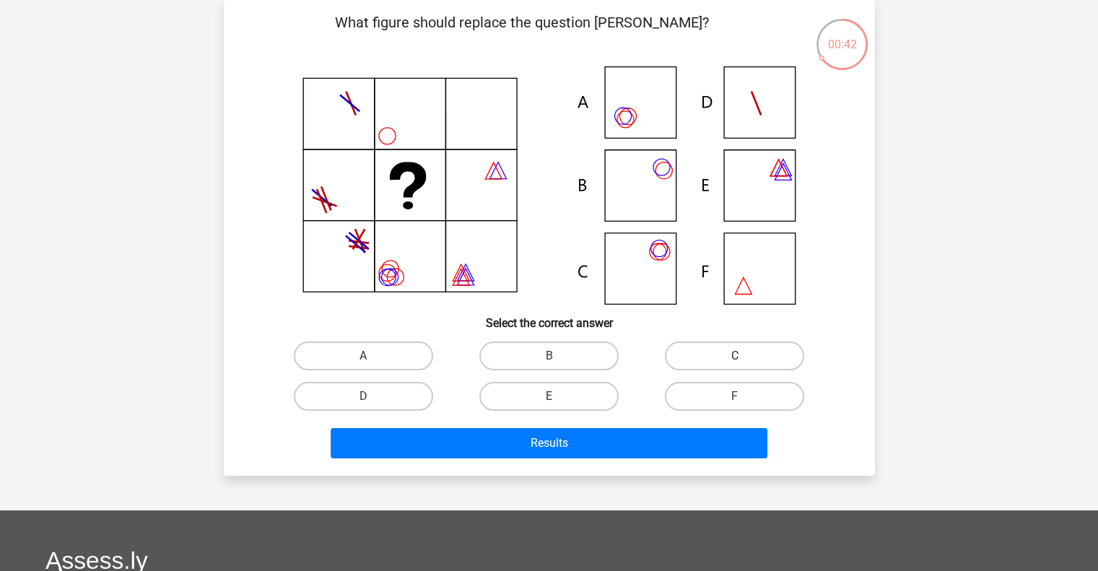
click at [713, 341] on label "C" at bounding box center [734, 355] width 139 height 29
click at [735, 356] on input "C" at bounding box center [739, 360] width 9 height 9
radio input "true"
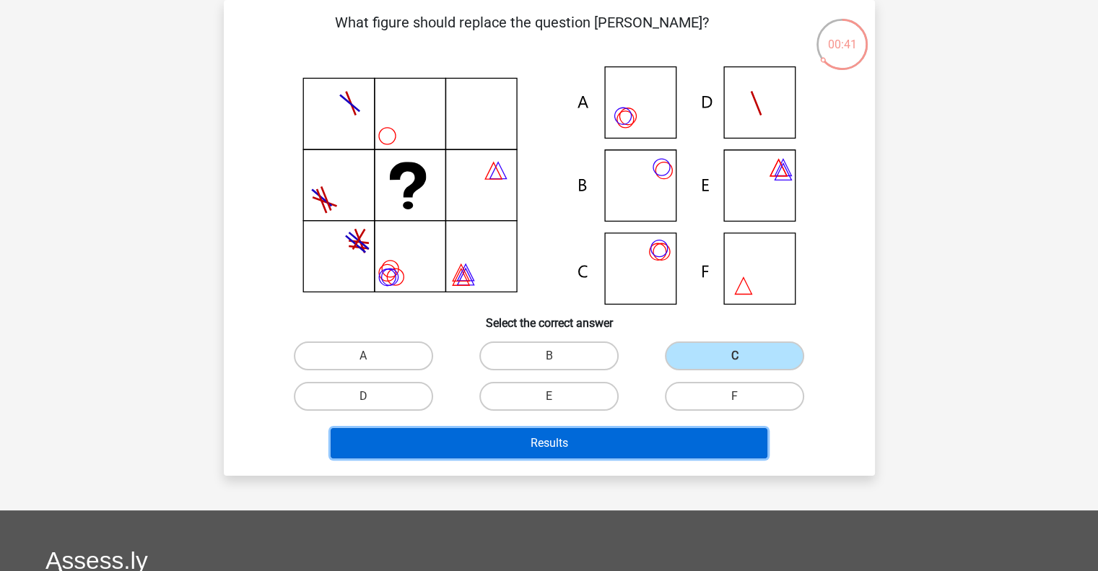
click at [637, 449] on button "Results" at bounding box center [549, 443] width 437 height 30
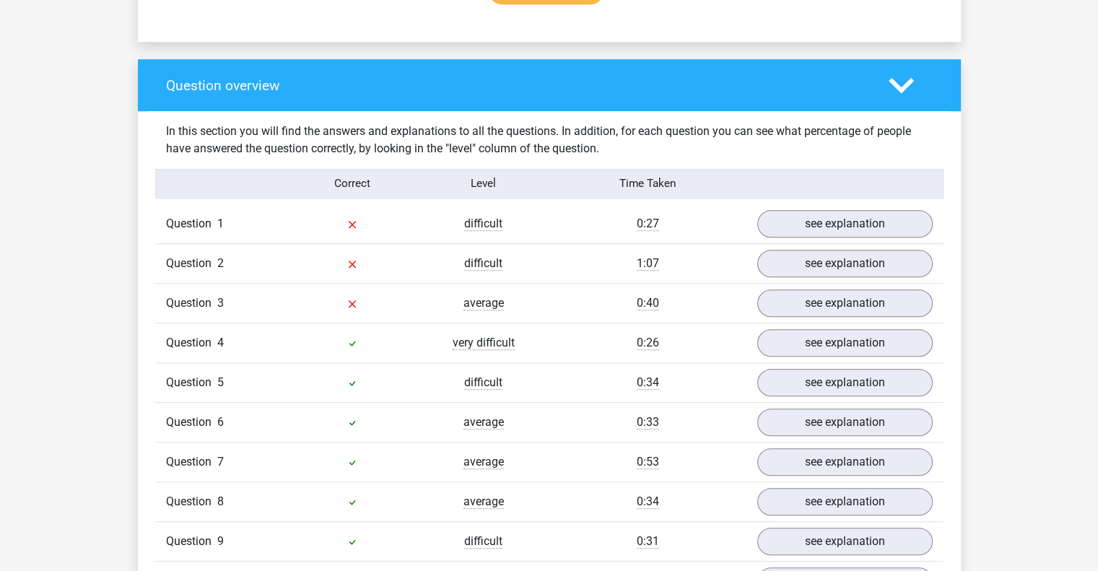
scroll to position [984, 0]
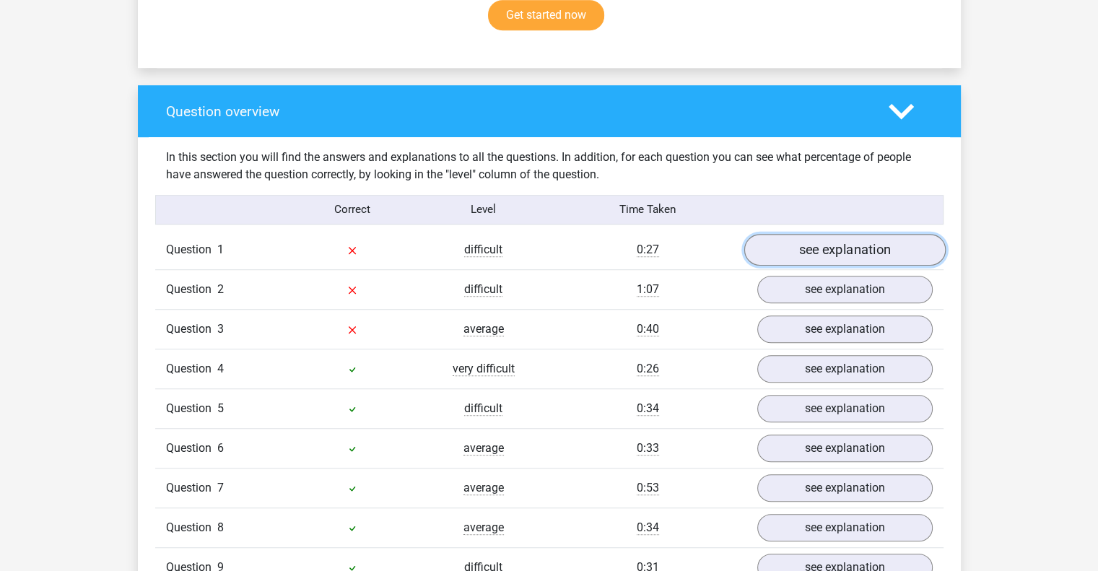
click at [792, 250] on link "see explanation" at bounding box center [843, 250] width 201 height 32
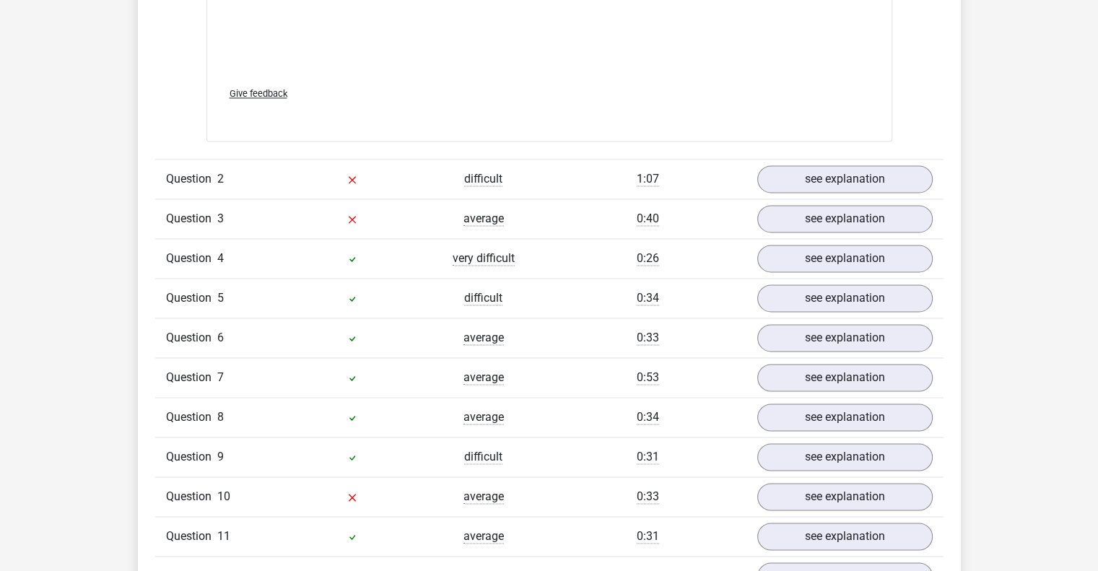
scroll to position [2063, 0]
click at [848, 176] on link "see explanation" at bounding box center [843, 181] width 201 height 32
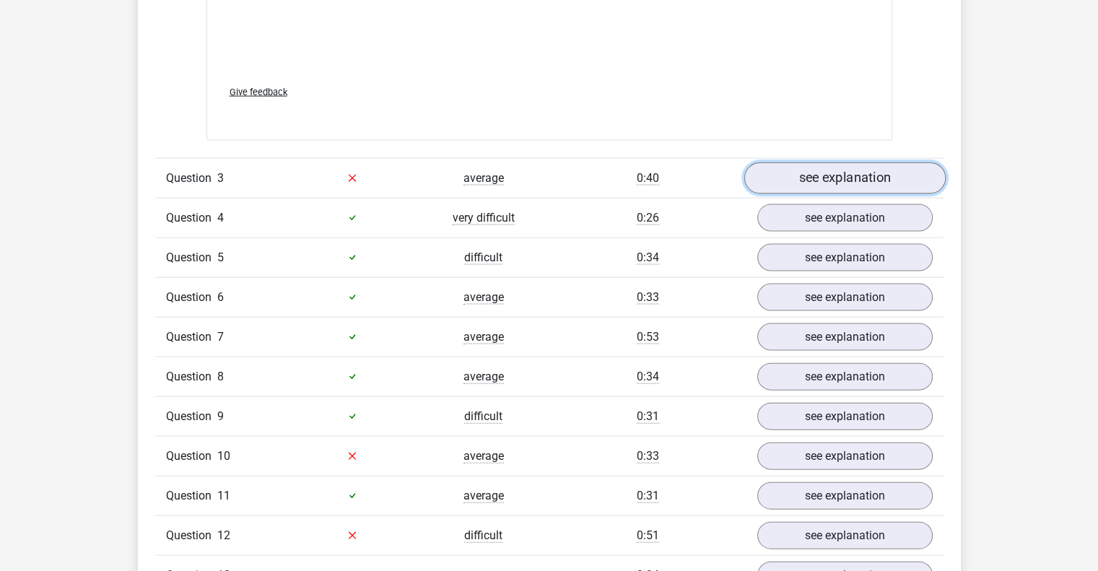
click at [849, 178] on link "see explanation" at bounding box center [843, 178] width 201 height 32
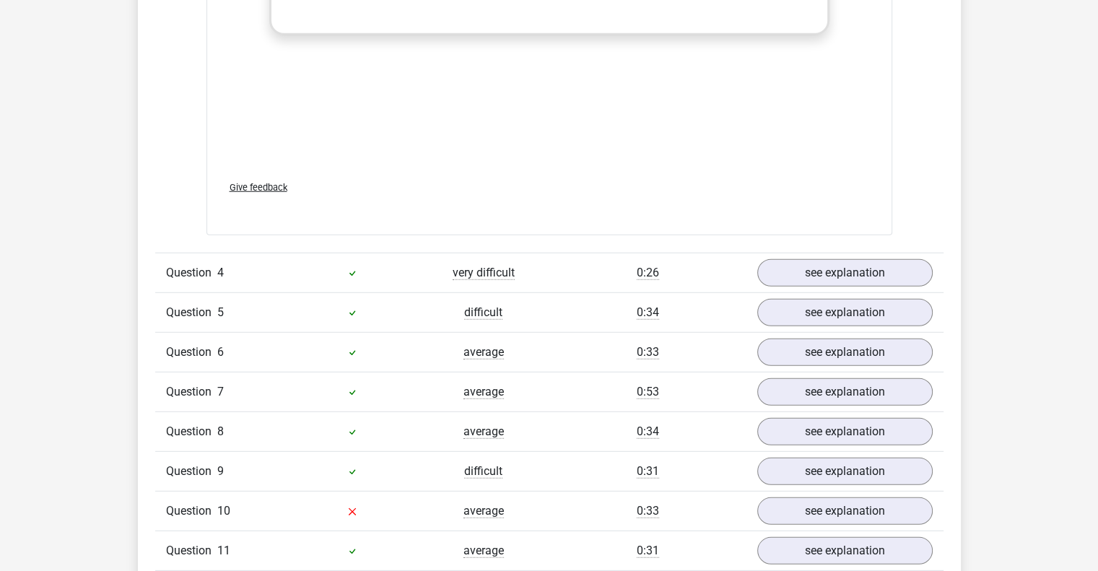
scroll to position [3986, 0]
click at [873, 265] on link "see explanation" at bounding box center [843, 274] width 201 height 32
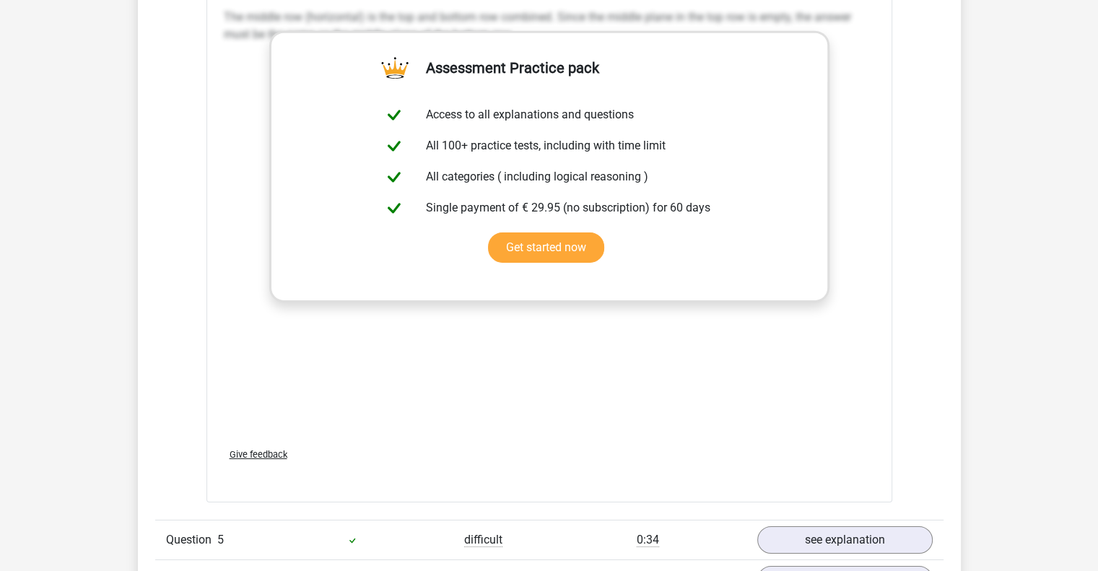
scroll to position [4870, 0]
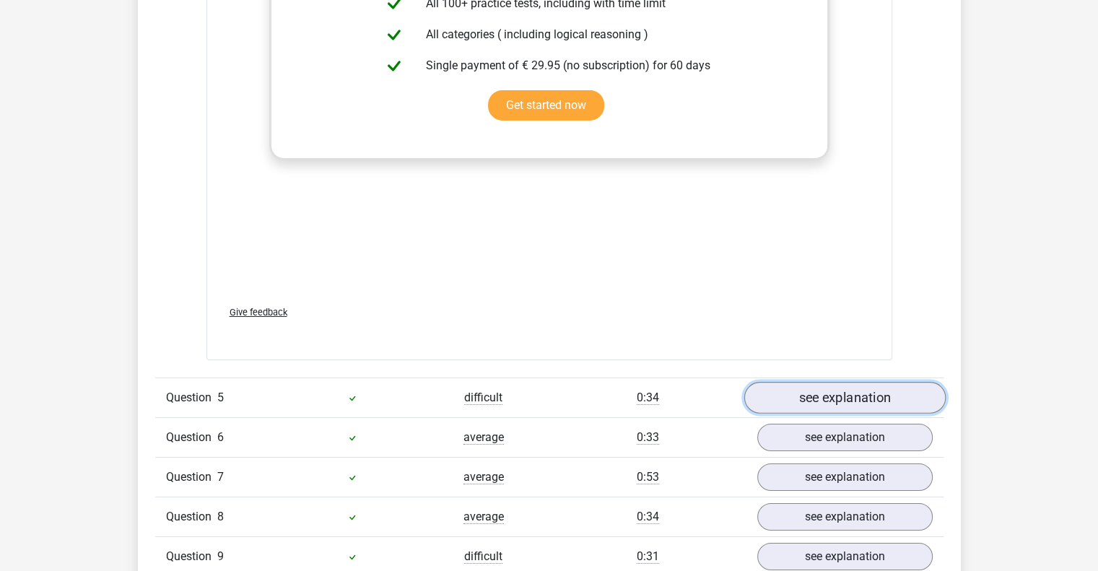
click at [848, 389] on link "see explanation" at bounding box center [843, 398] width 201 height 32
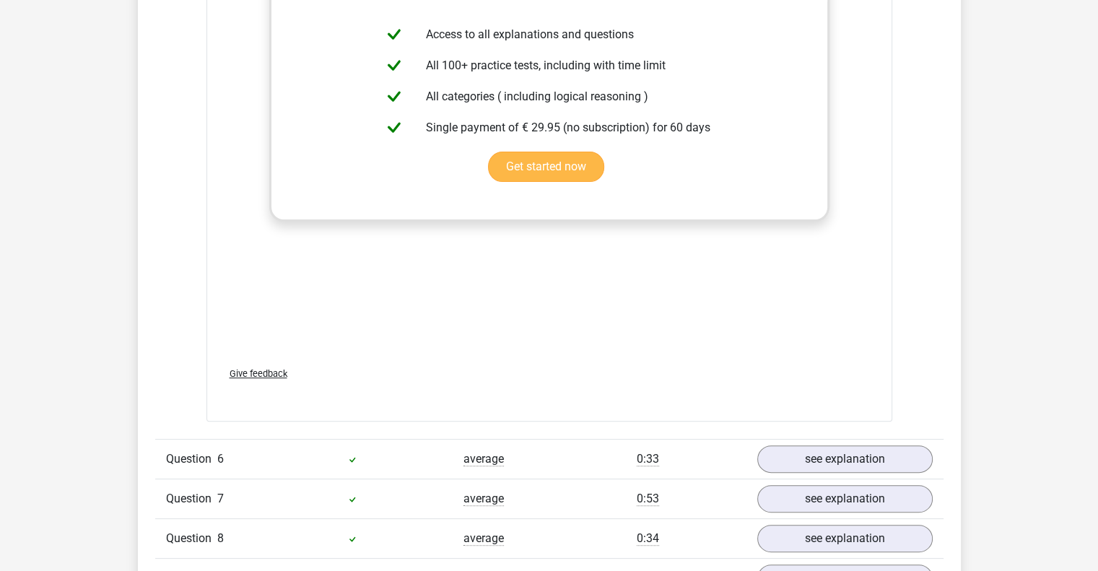
scroll to position [5858, 0]
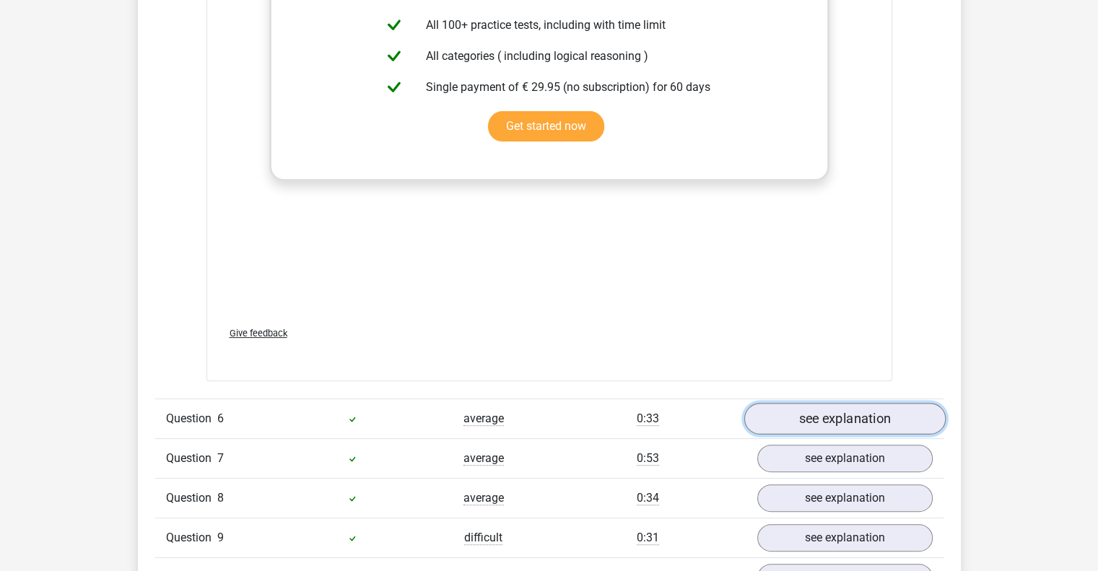
click at [818, 424] on link "see explanation" at bounding box center [843, 419] width 201 height 32
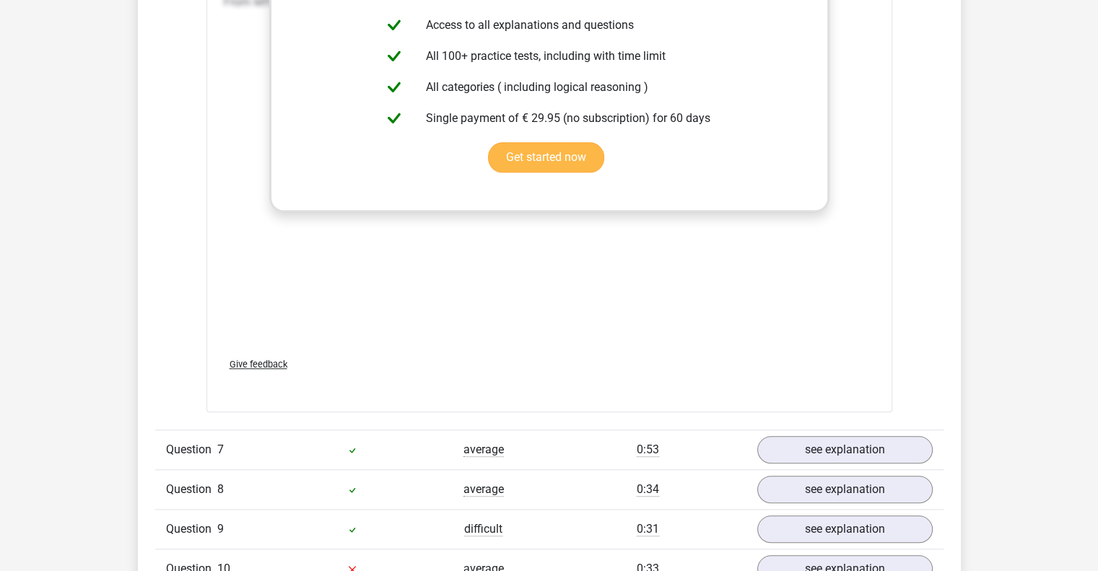
scroll to position [6842, 0]
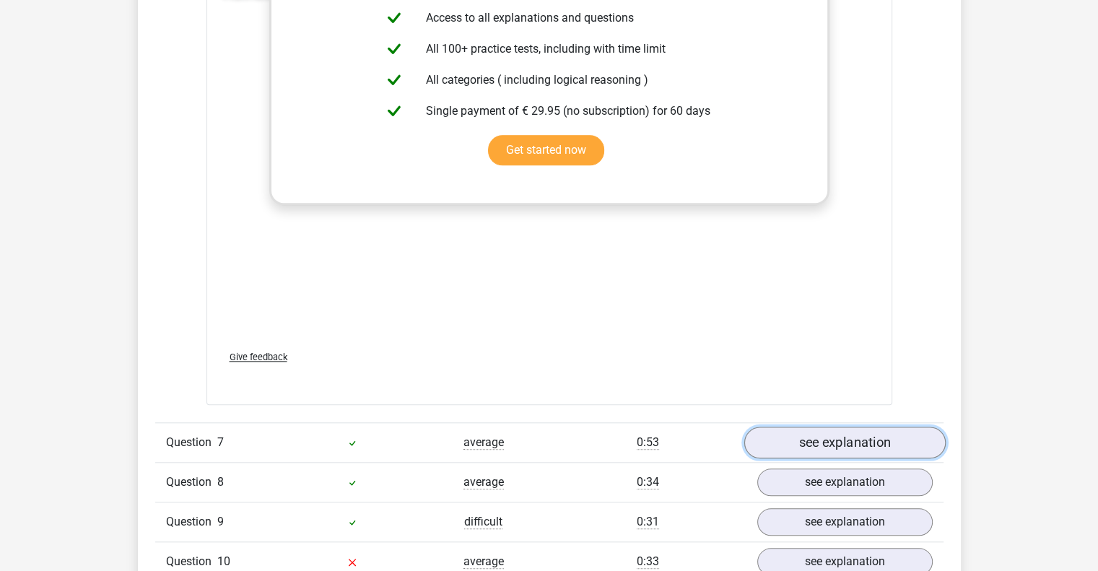
click at [803, 447] on link "see explanation" at bounding box center [843, 443] width 201 height 32
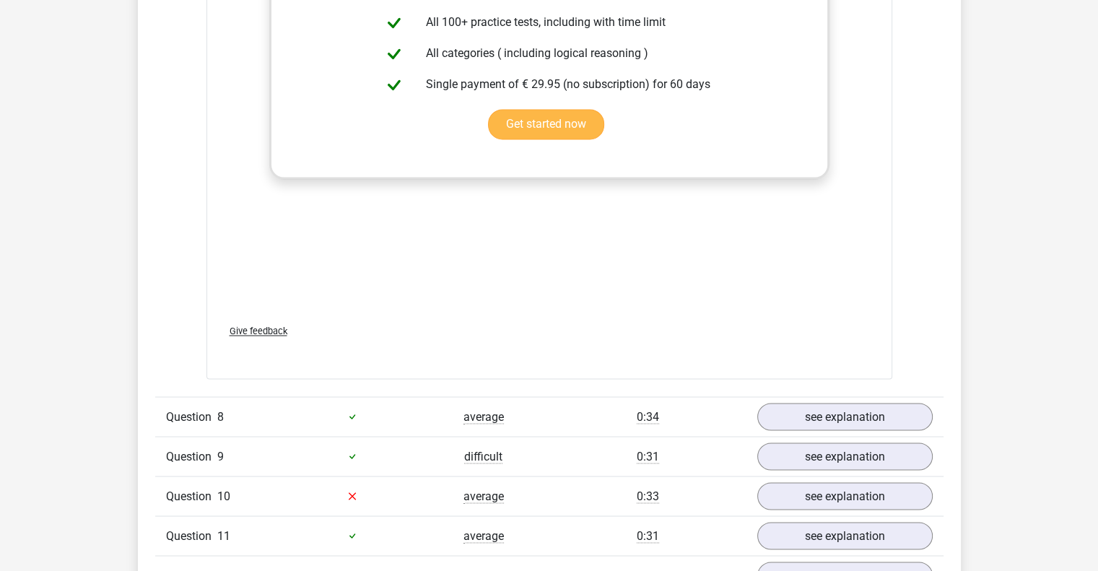
scroll to position [7878, 0]
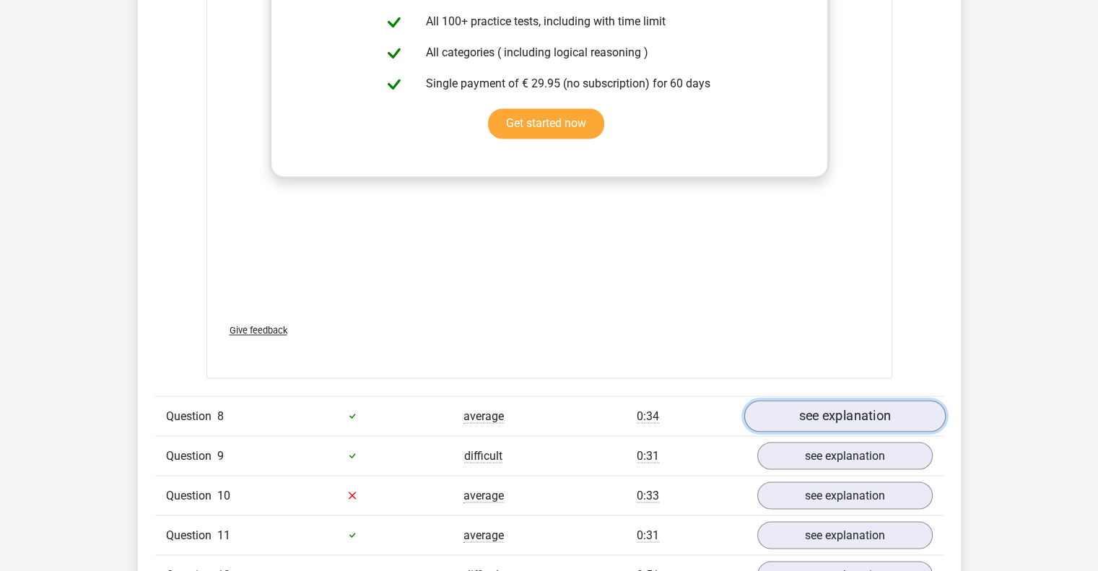
click at [812, 403] on link "see explanation" at bounding box center [843, 416] width 201 height 32
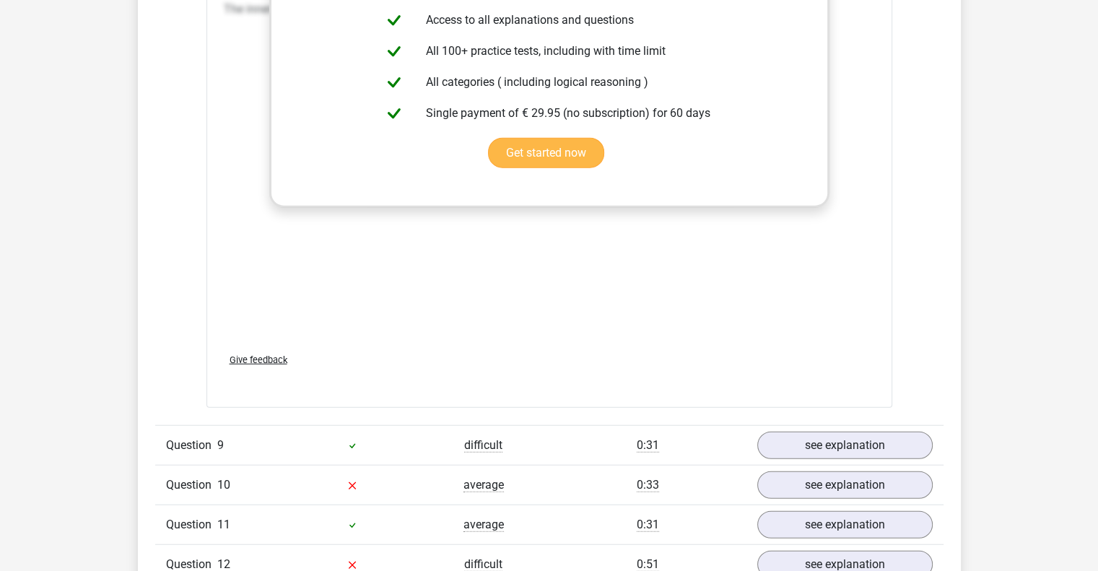
scroll to position [8866, 0]
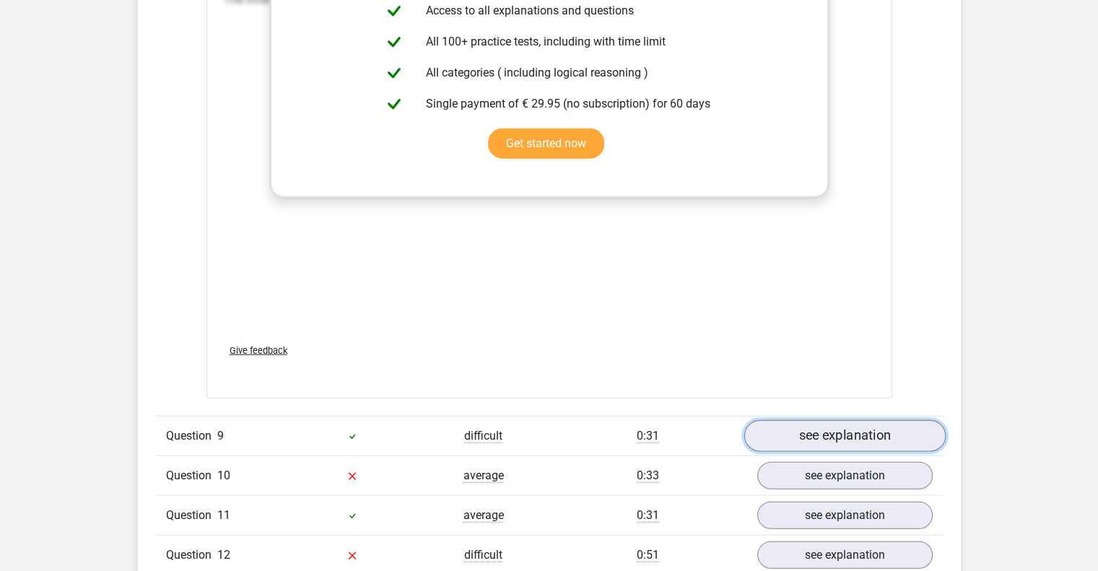
click at [827, 432] on link "see explanation" at bounding box center [843, 436] width 201 height 32
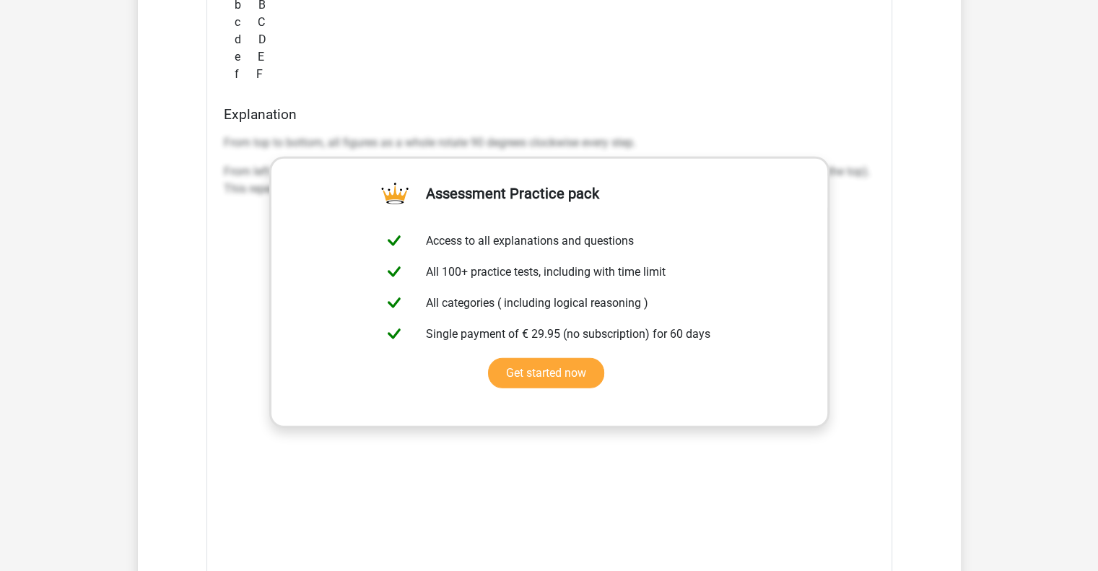
scroll to position [9983, 0]
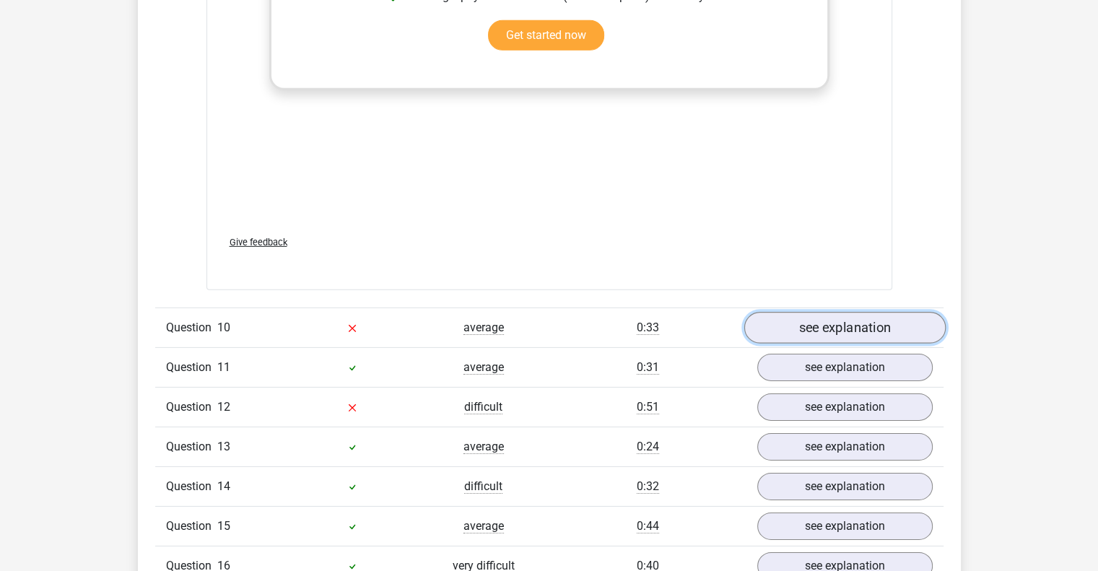
click at [831, 322] on link "see explanation" at bounding box center [843, 328] width 201 height 32
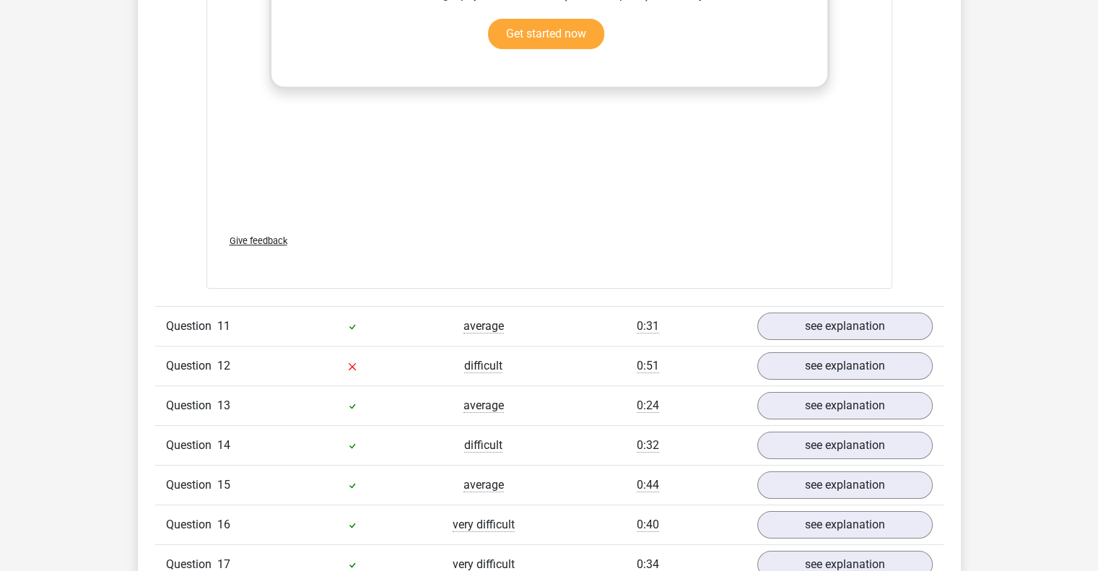
scroll to position [11005, 0]
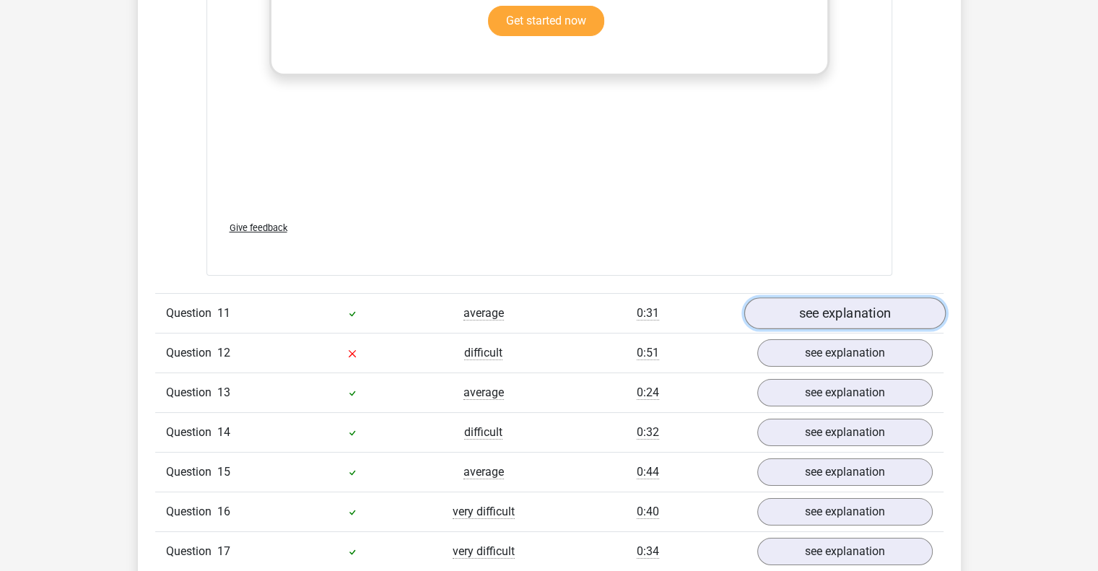
click at [826, 309] on link "see explanation" at bounding box center [843, 314] width 201 height 32
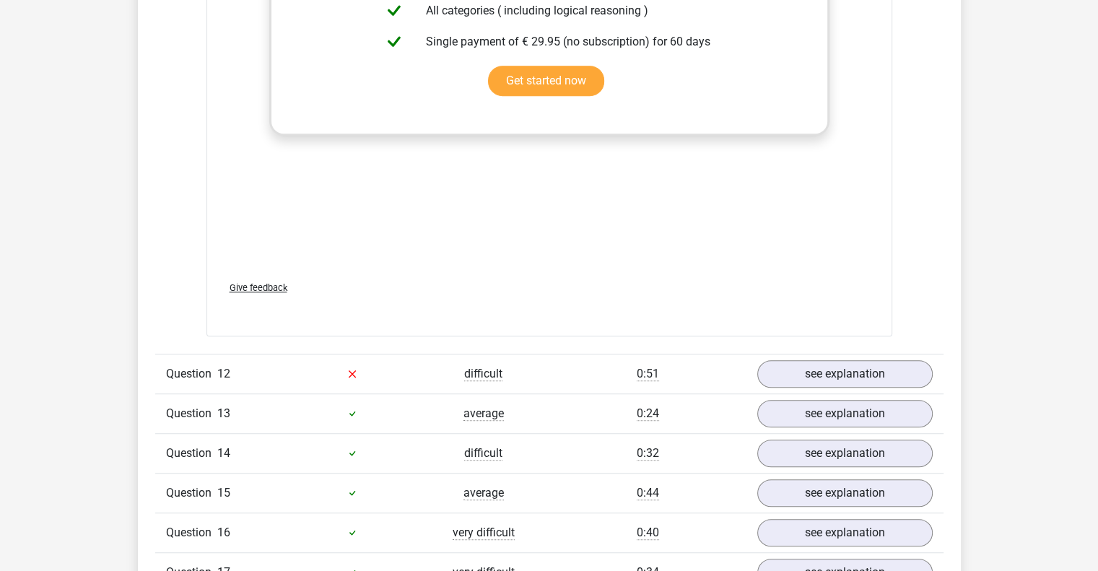
scroll to position [11954, 0]
click at [805, 362] on link "see explanation" at bounding box center [843, 373] width 201 height 32
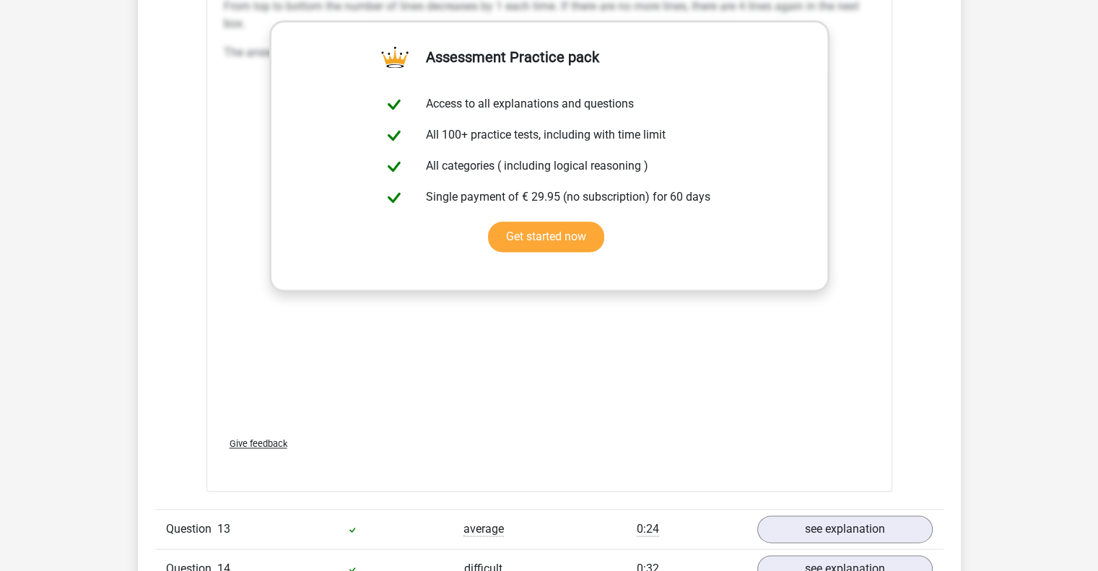
scroll to position [13101, 0]
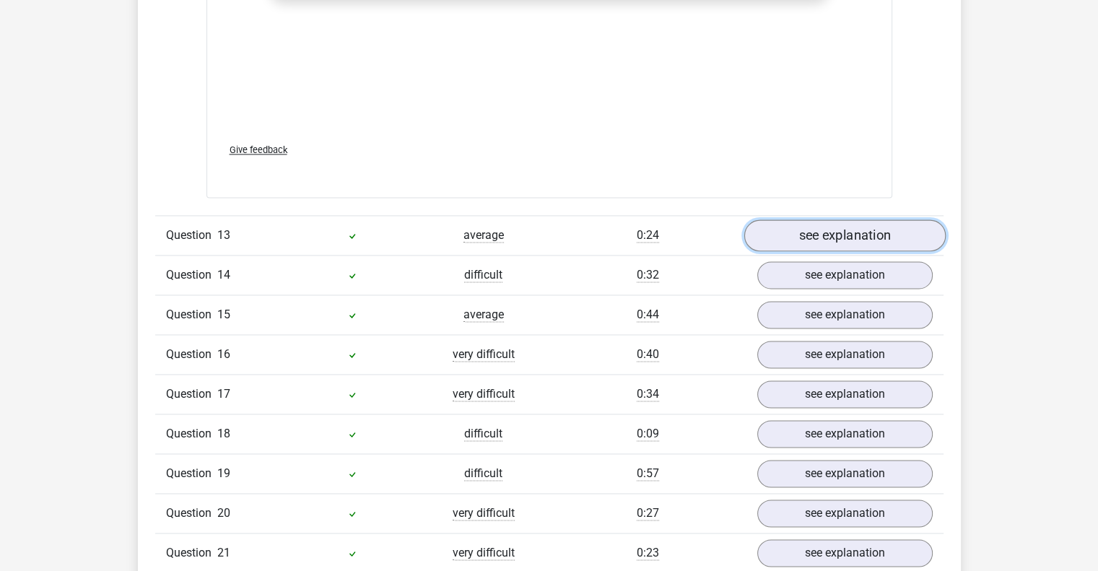
click at [846, 225] on link "see explanation" at bounding box center [843, 235] width 201 height 32
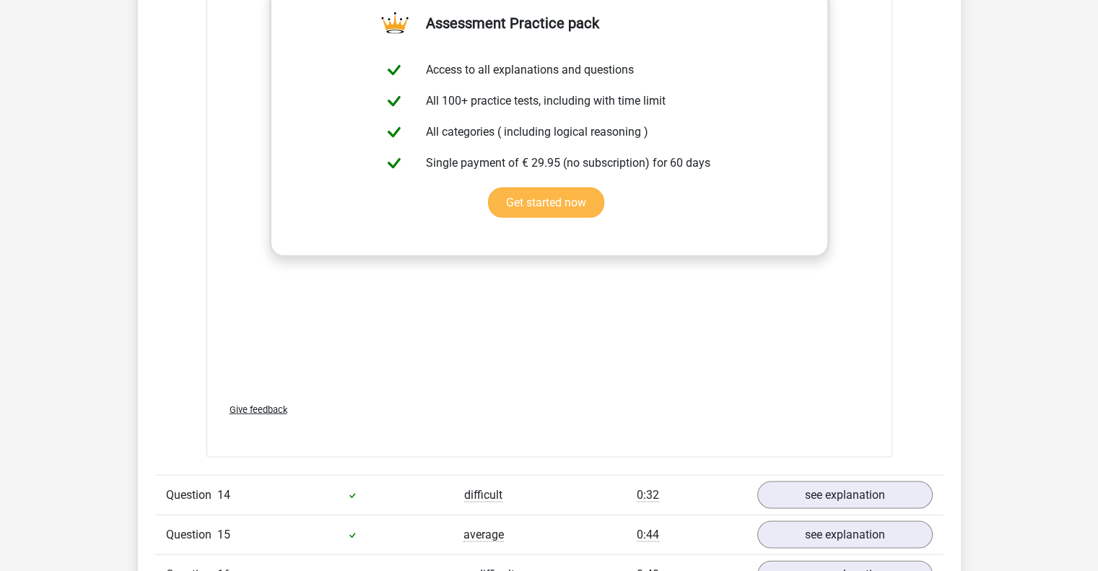
scroll to position [13913, 0]
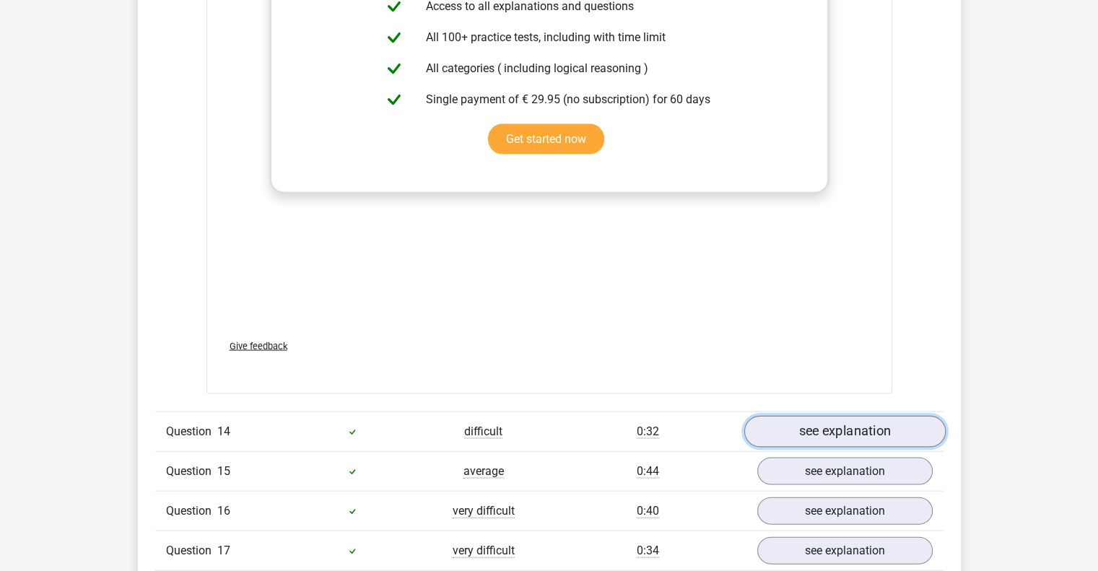
click at [830, 426] on link "see explanation" at bounding box center [843, 432] width 201 height 32
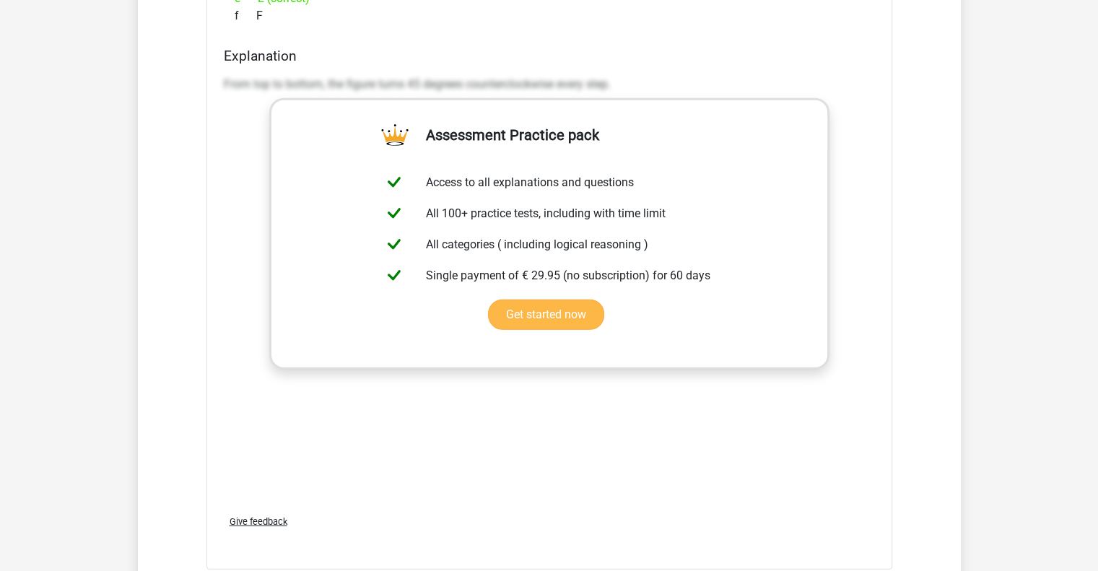
scroll to position [14876, 0]
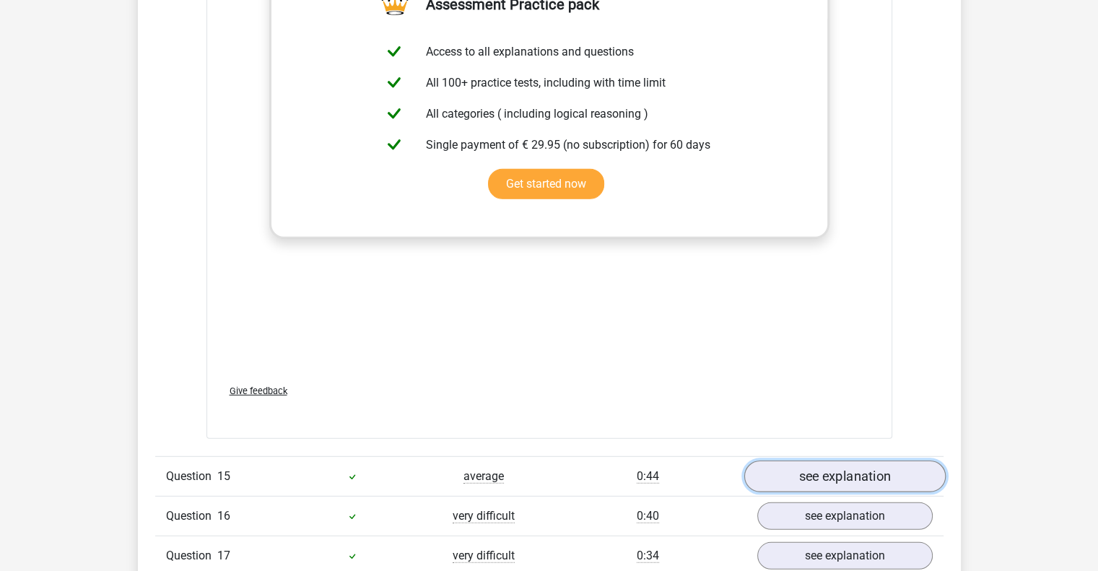
click at [811, 467] on link "see explanation" at bounding box center [843, 476] width 201 height 32
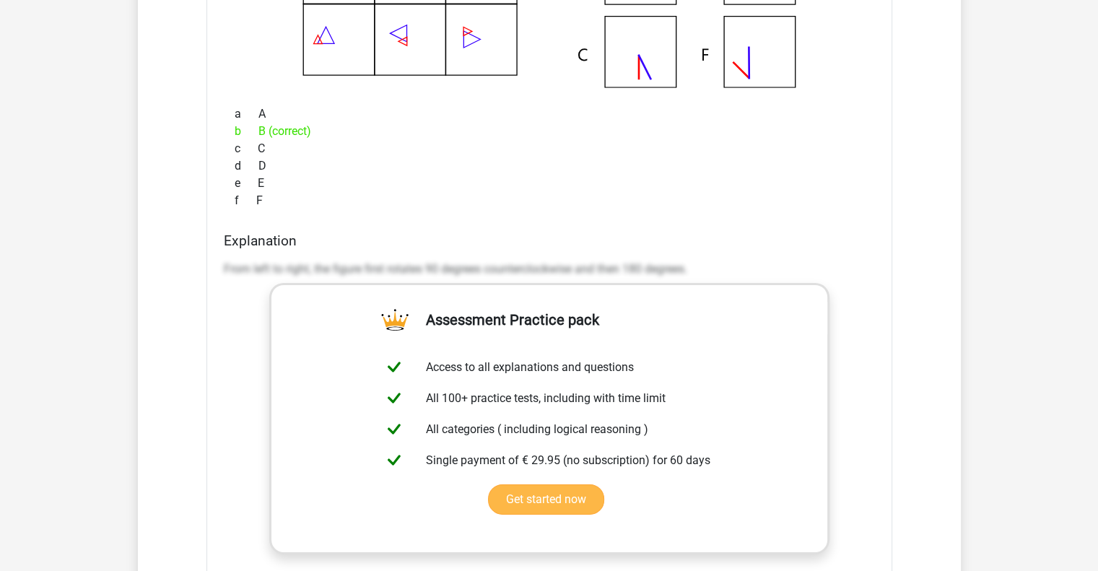
scroll to position [15967, 0]
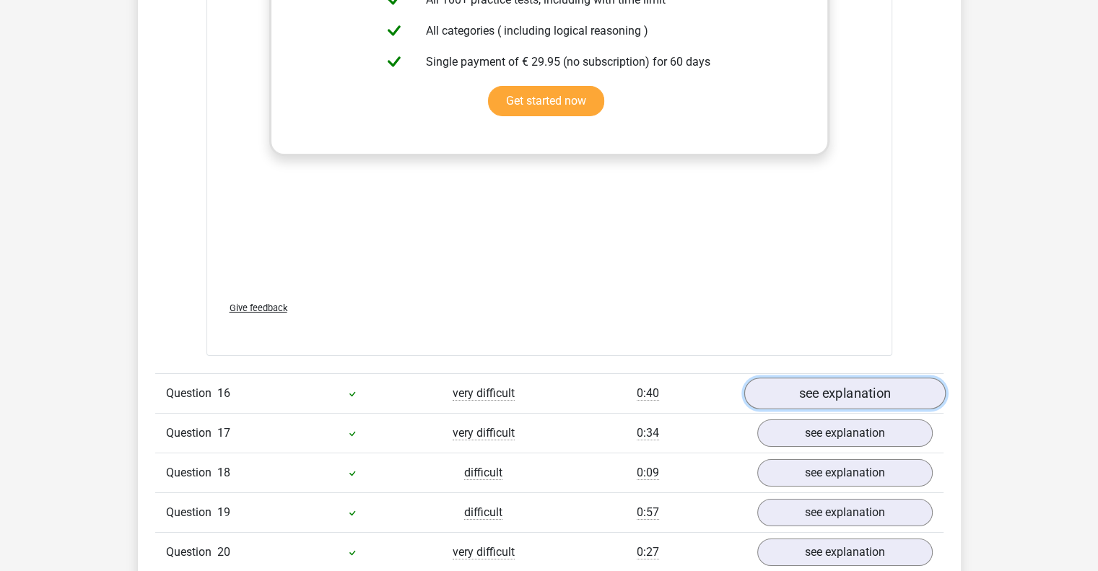
click at [820, 380] on link "see explanation" at bounding box center [843, 394] width 201 height 32
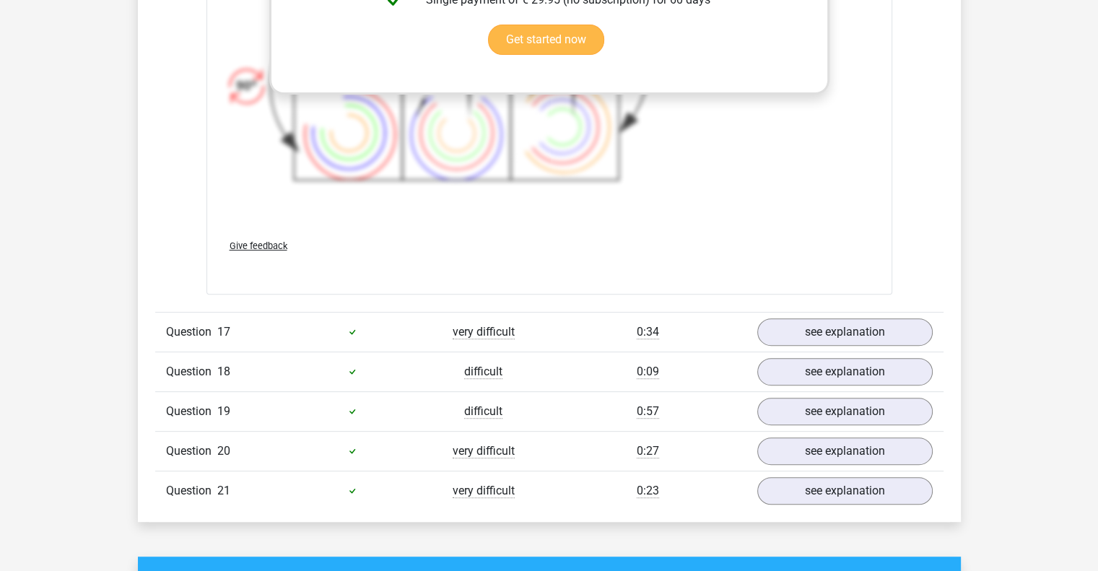
scroll to position [17038, 0]
click at [886, 323] on link "see explanation" at bounding box center [843, 331] width 201 height 32
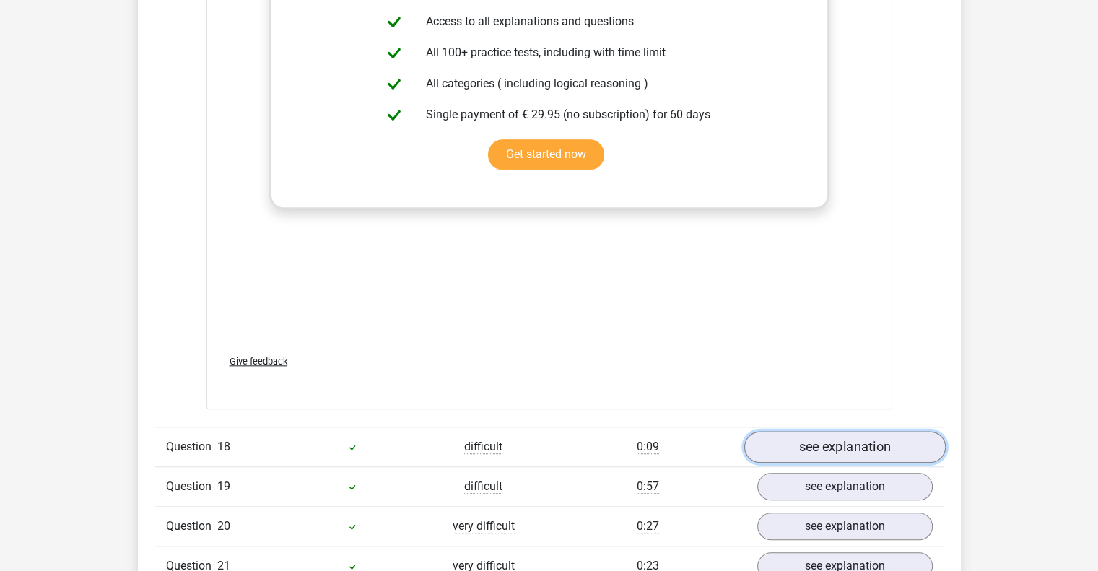
click at [821, 431] on link "see explanation" at bounding box center [843, 447] width 201 height 32
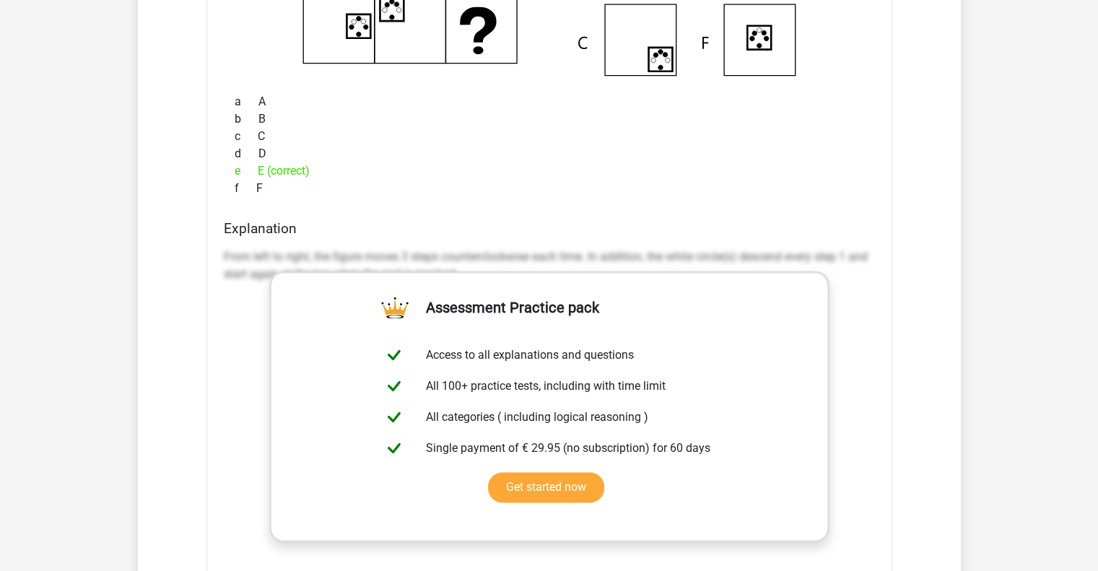
scroll to position [18890, 0]
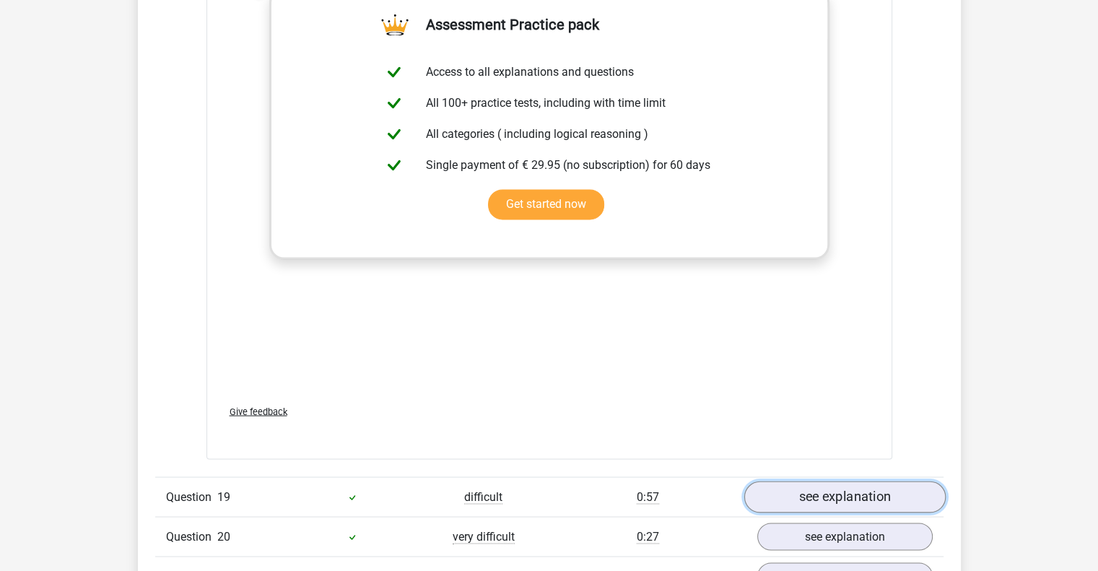
click at [811, 481] on link "see explanation" at bounding box center [843, 497] width 201 height 32
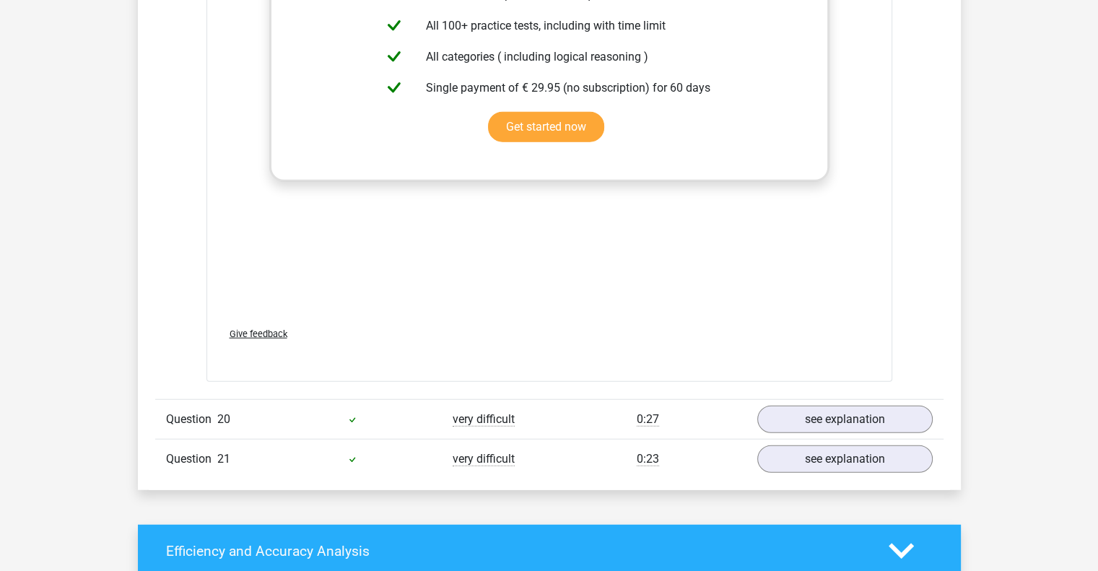
scroll to position [19977, 0]
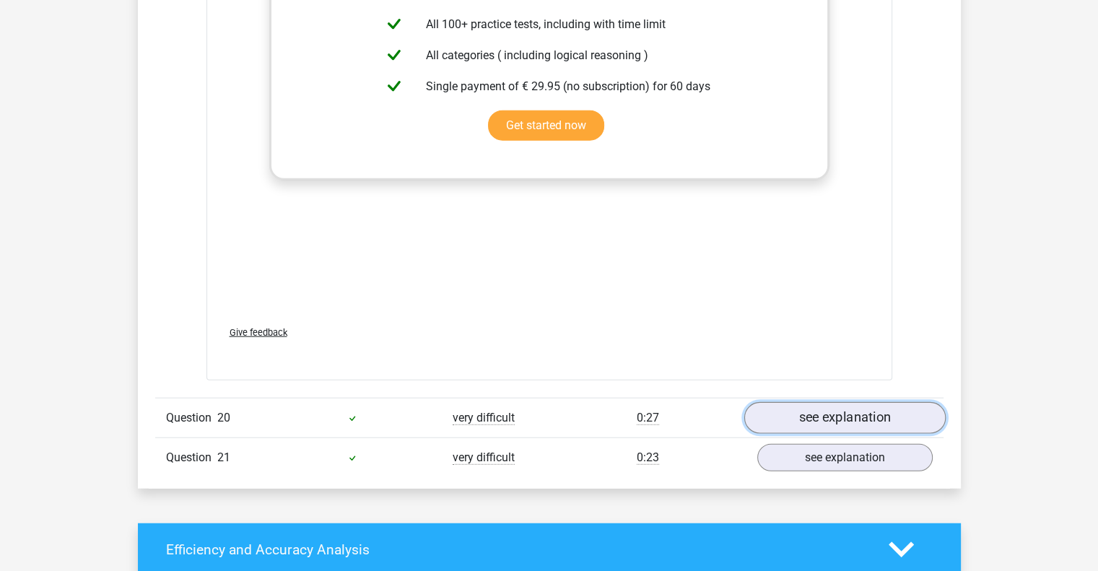
click at [774, 405] on link "see explanation" at bounding box center [843, 418] width 201 height 32
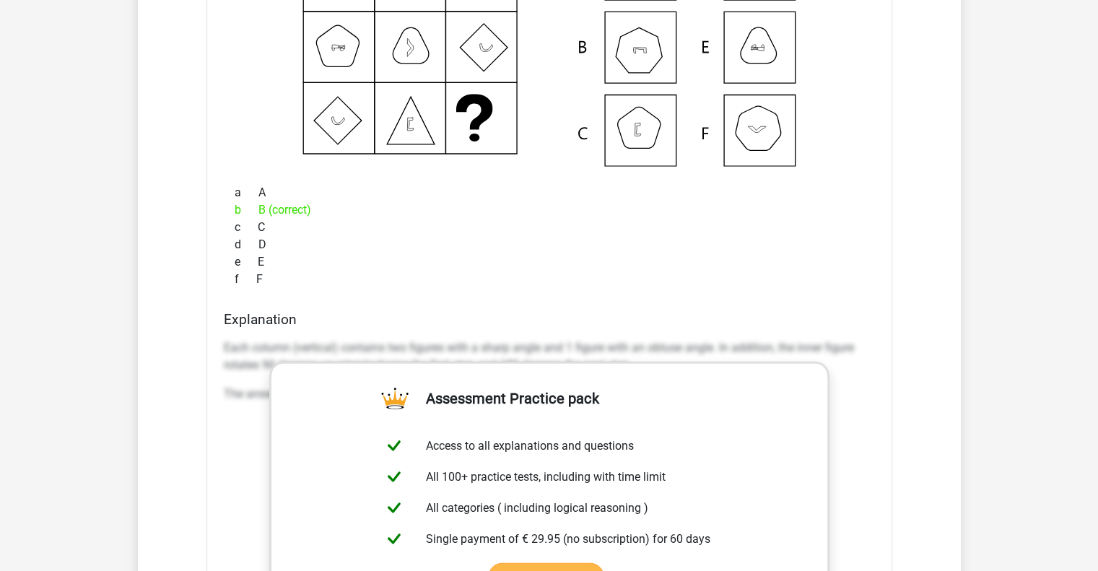
scroll to position [20934, 0]
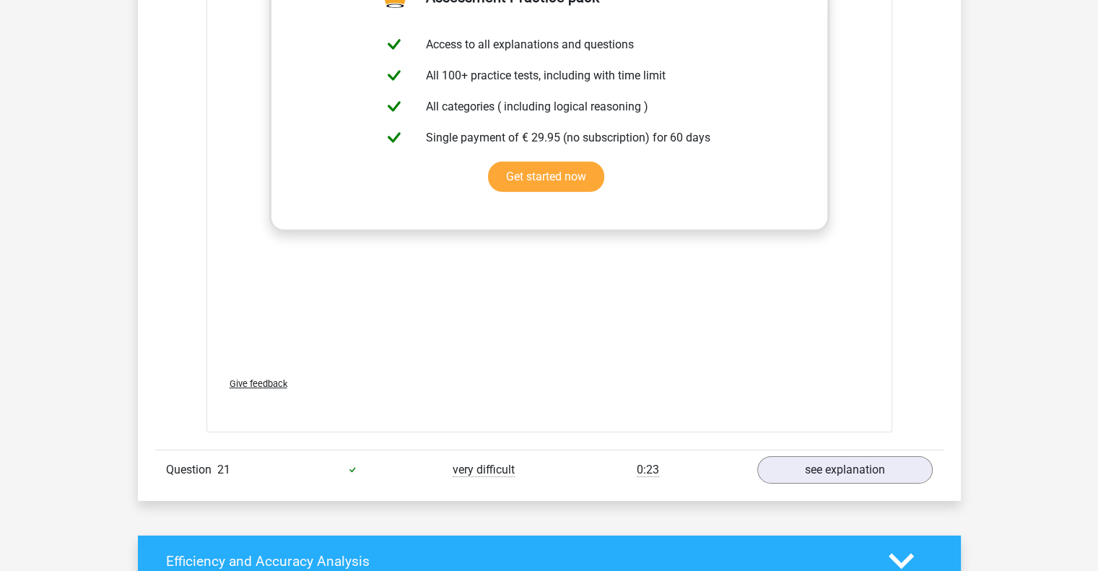
click at [778, 450] on div "Question 21 very difficult 0:23 see explanation" at bounding box center [549, 470] width 788 height 40
click at [795, 459] on link "see explanation" at bounding box center [843, 470] width 201 height 32
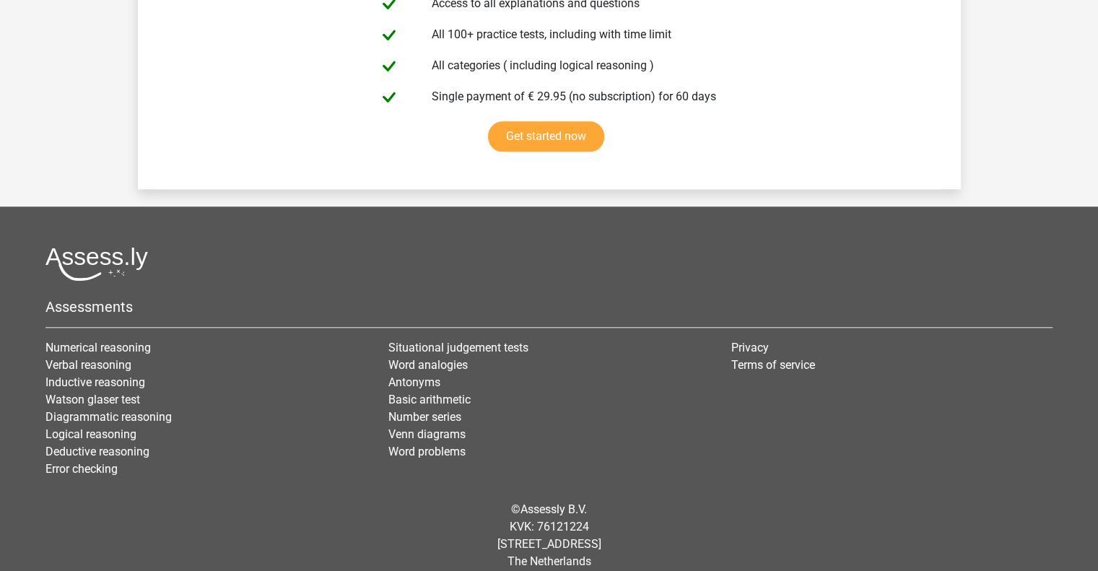
scroll to position [23310, 0]
